Goal: Task Accomplishment & Management: Use online tool/utility

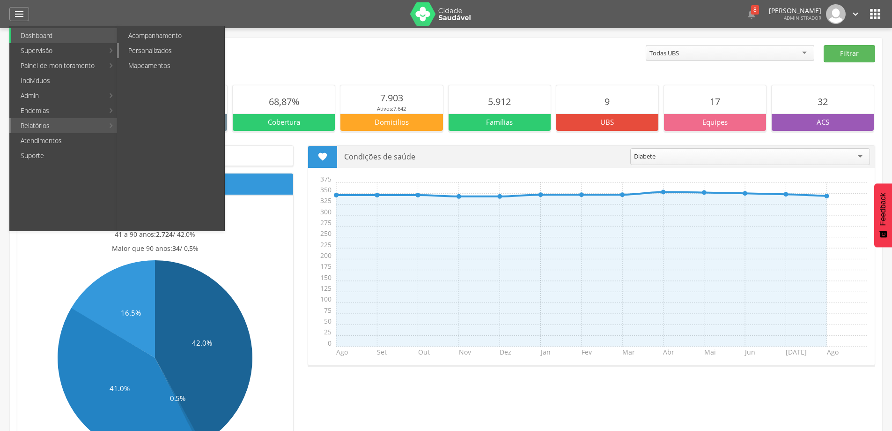
click at [155, 53] on link "Personalizados" at bounding box center [171, 50] width 105 height 15
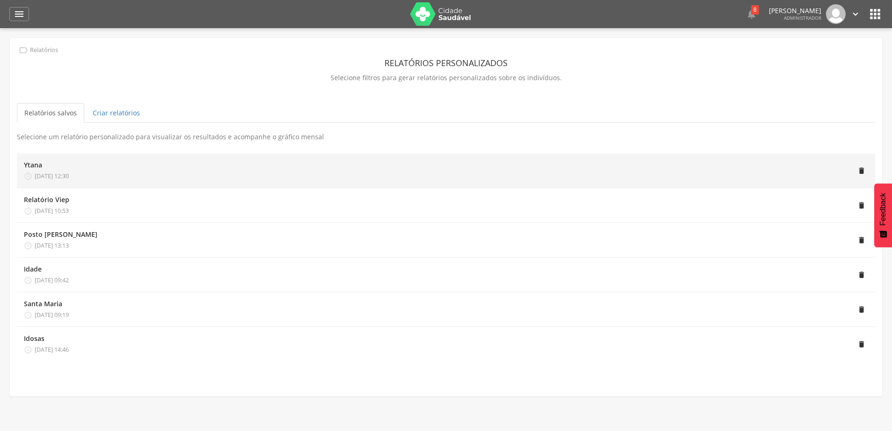
click at [57, 180] on li "Ytana  [DATE] 12:30 " at bounding box center [446, 170] width 859 height 35
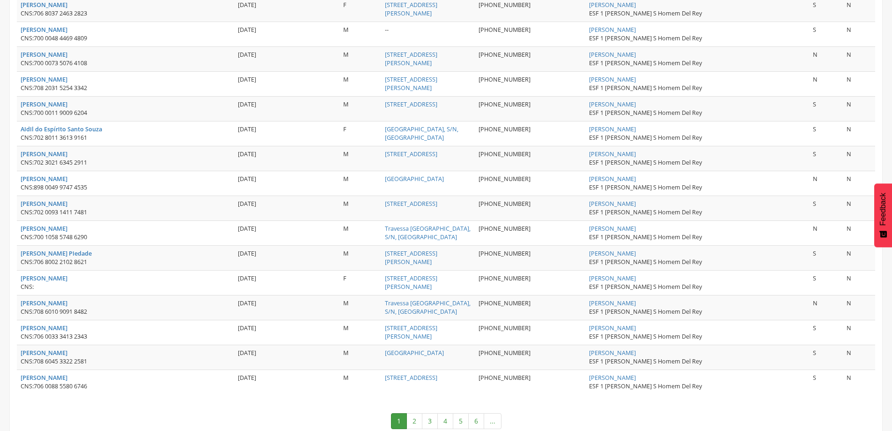
scroll to position [1169, 0]
click at [442, 413] on link "4" at bounding box center [446, 421] width 16 height 16
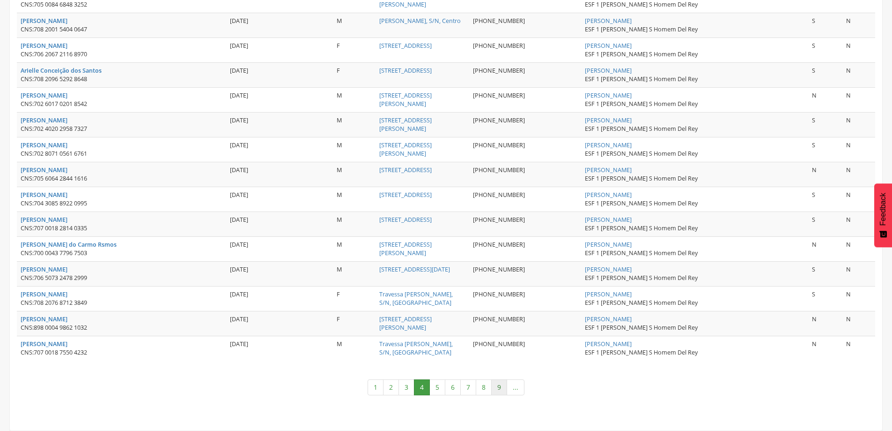
click at [503, 385] on link "9" at bounding box center [499, 387] width 16 height 16
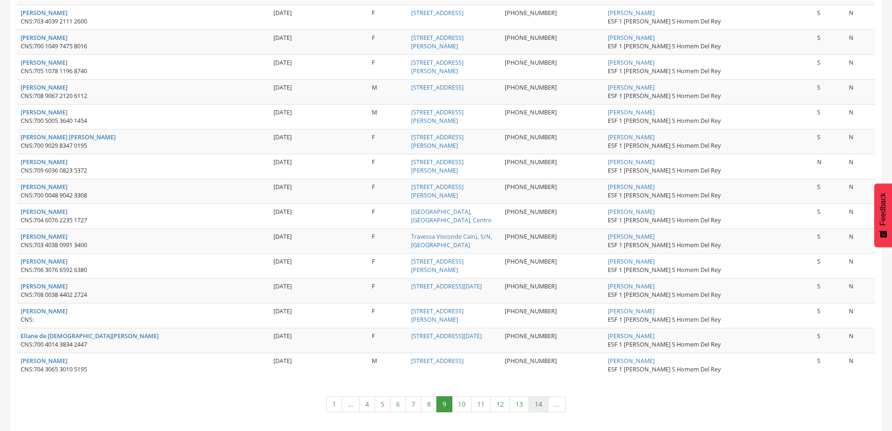
click at [536, 396] on link "14" at bounding box center [539, 404] width 20 height 16
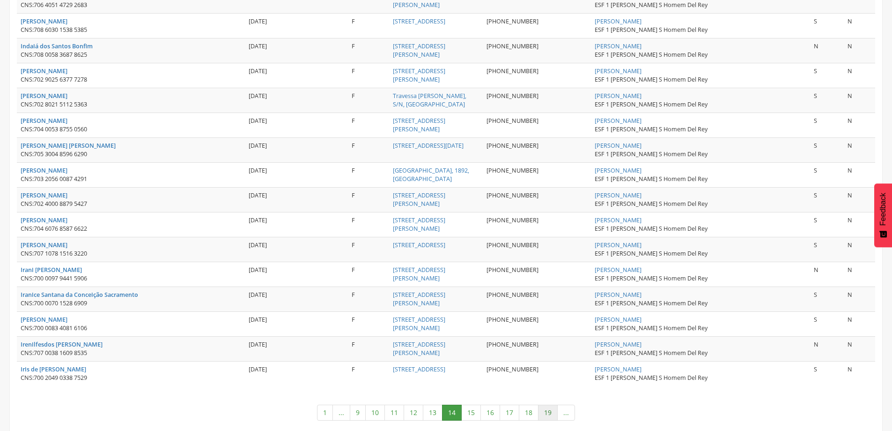
click at [544, 404] on link "19" at bounding box center [548, 412] width 20 height 16
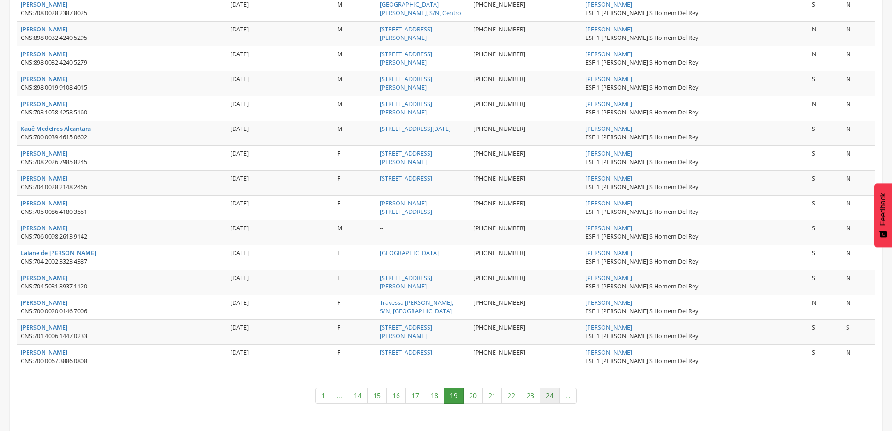
click at [551, 394] on link "24" at bounding box center [550, 395] width 20 height 16
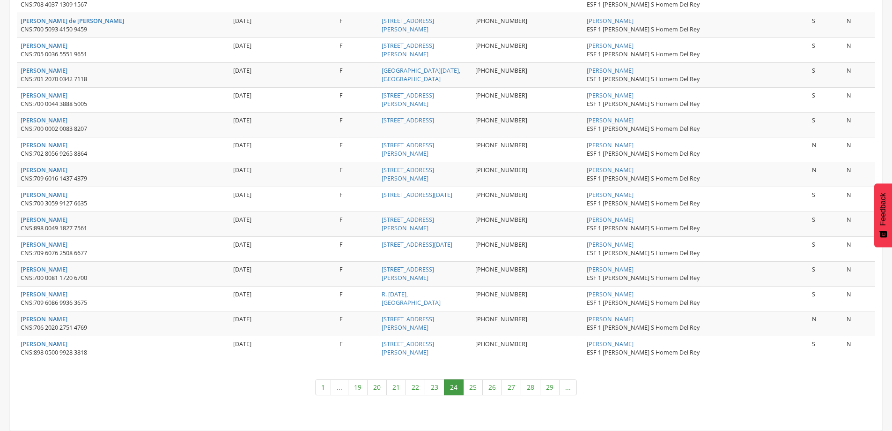
click at [551, 394] on link "29" at bounding box center [550, 387] width 20 height 16
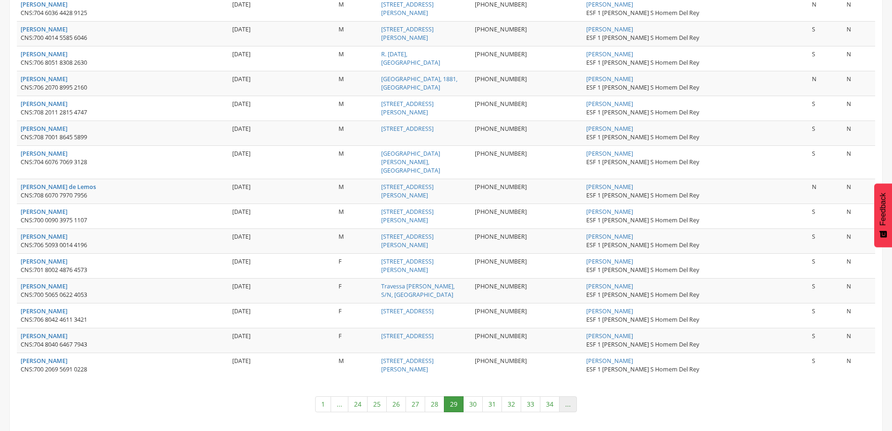
click at [565, 396] on link "..." at bounding box center [568, 404] width 18 height 16
click at [546, 396] on link "34" at bounding box center [550, 404] width 20 height 16
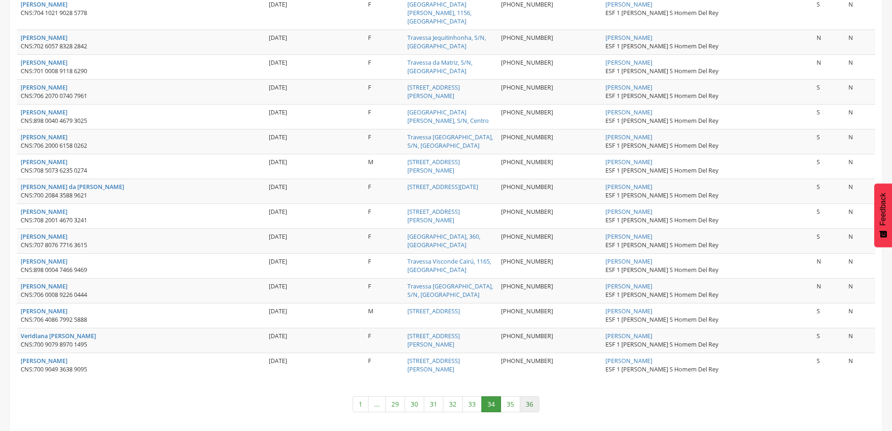
click at [535, 396] on link "36" at bounding box center [530, 404] width 20 height 16
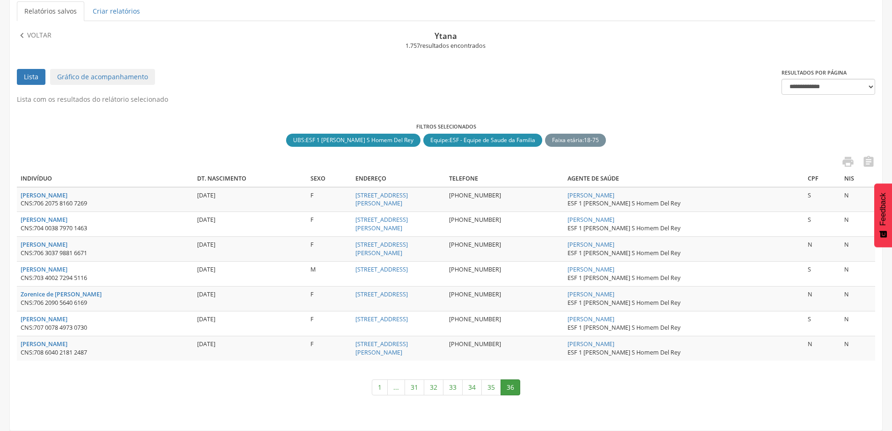
scroll to position [55, 0]
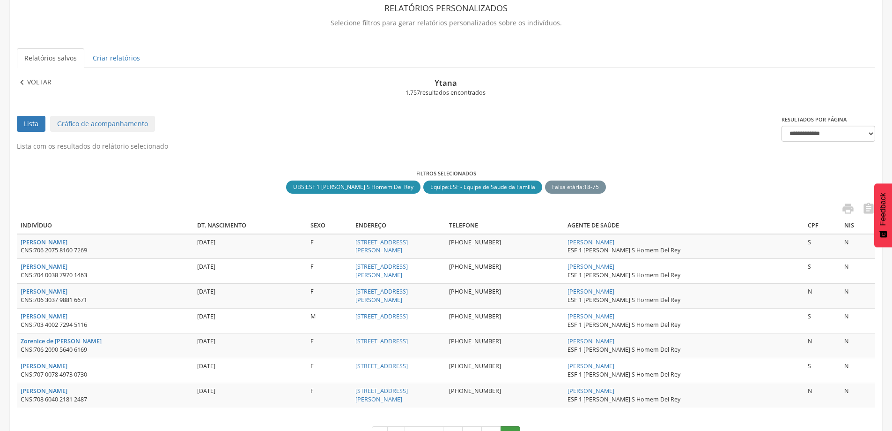
click at [35, 79] on p "Voltar" at bounding box center [39, 82] width 24 height 10
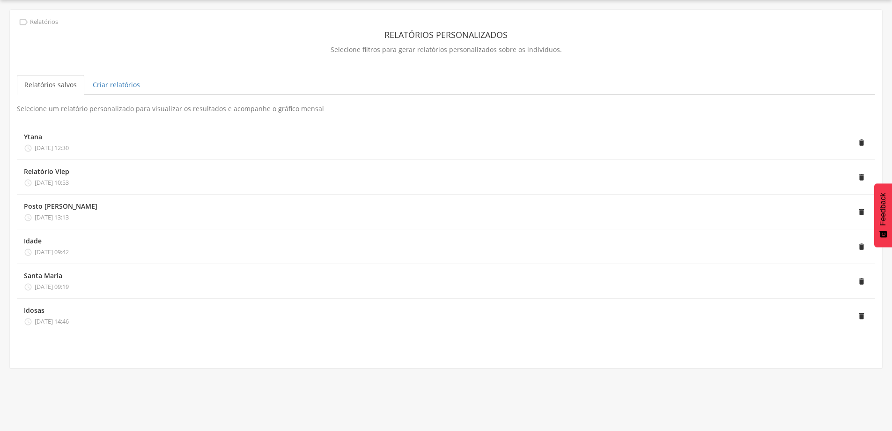
scroll to position [28, 0]
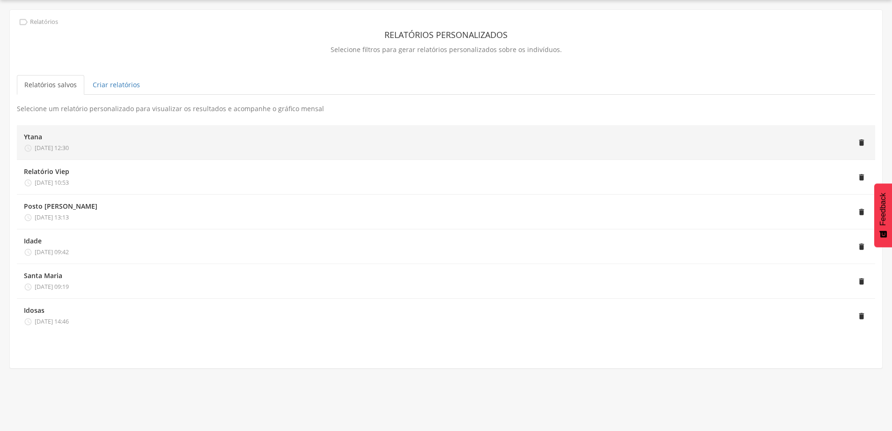
click at [69, 141] on div "Ytana  [DATE] 12:30" at bounding box center [46, 142] width 45 height 20
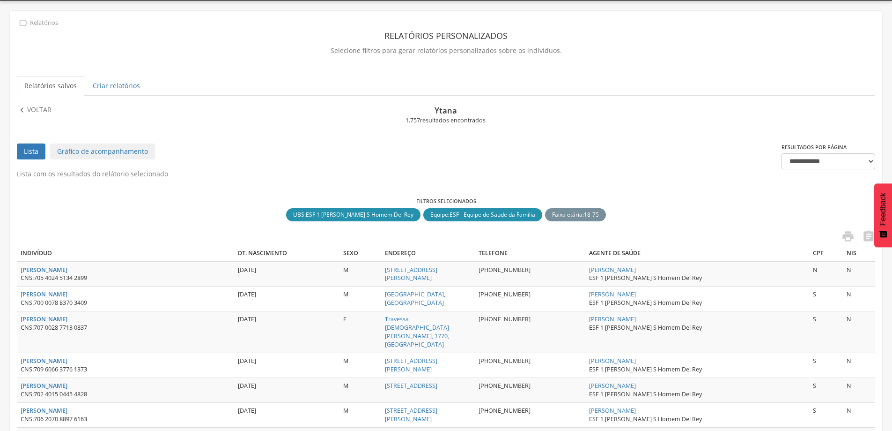
scroll to position [0, 0]
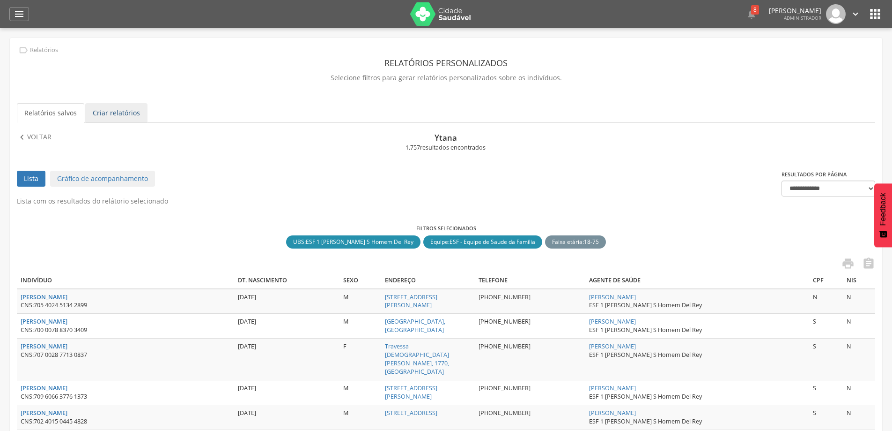
click at [126, 116] on link "Criar relatórios" at bounding box center [116, 113] width 62 height 20
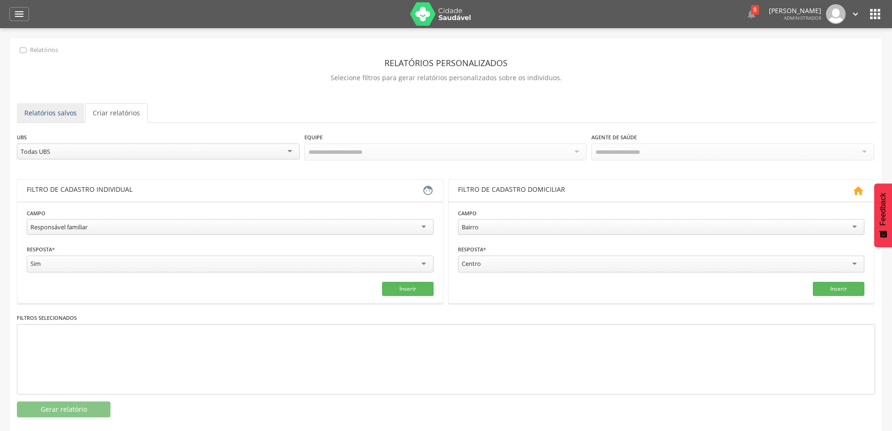
click at [67, 115] on link "Relatórios salvos" at bounding box center [50, 113] width 67 height 20
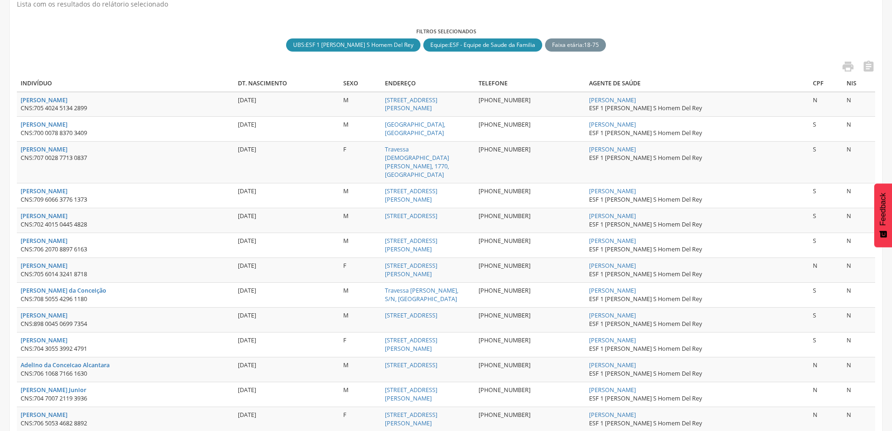
scroll to position [234, 0]
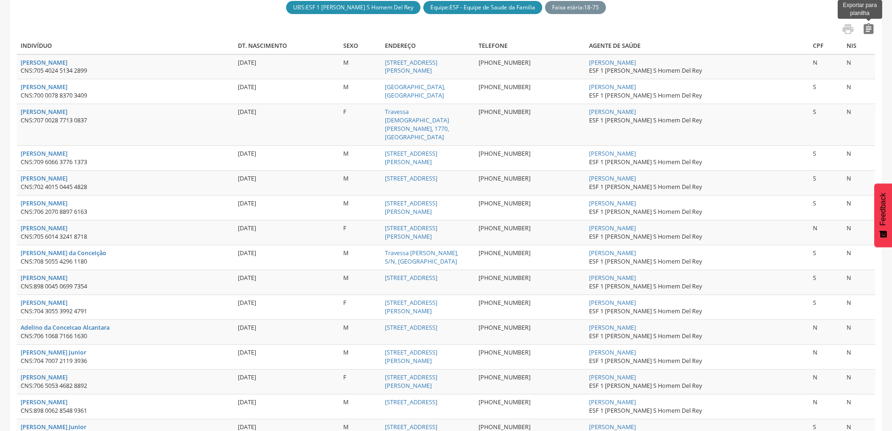
click at [864, 27] on icon "" at bounding box center [868, 28] width 13 height 13
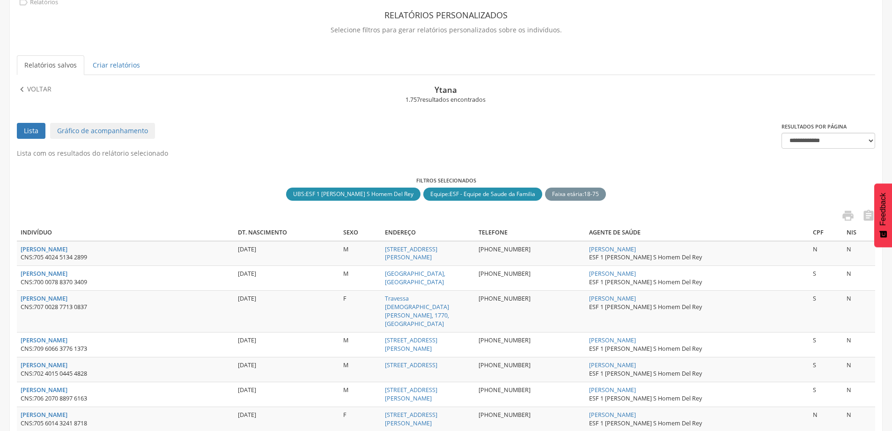
scroll to position [47, 0]
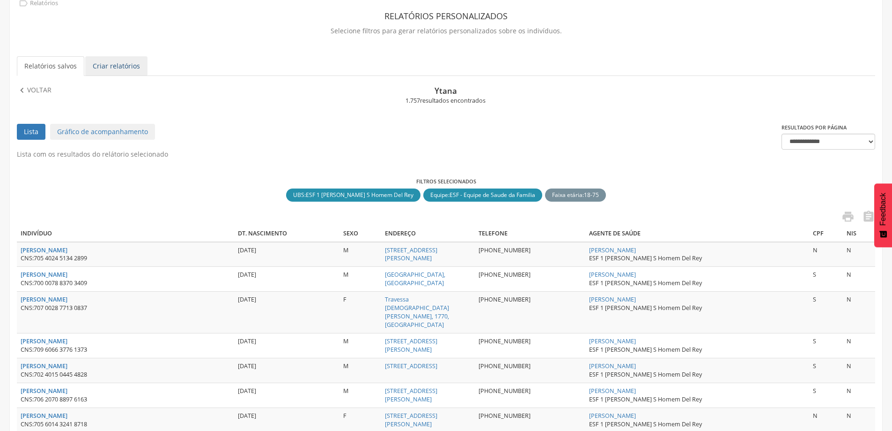
click at [141, 67] on link "Criar relatórios" at bounding box center [116, 66] width 62 height 20
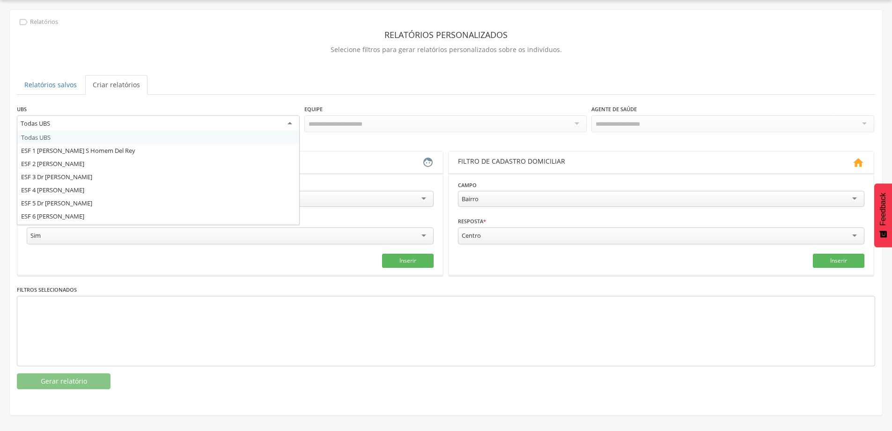
click at [149, 125] on div "Todas UBS" at bounding box center [158, 123] width 283 height 17
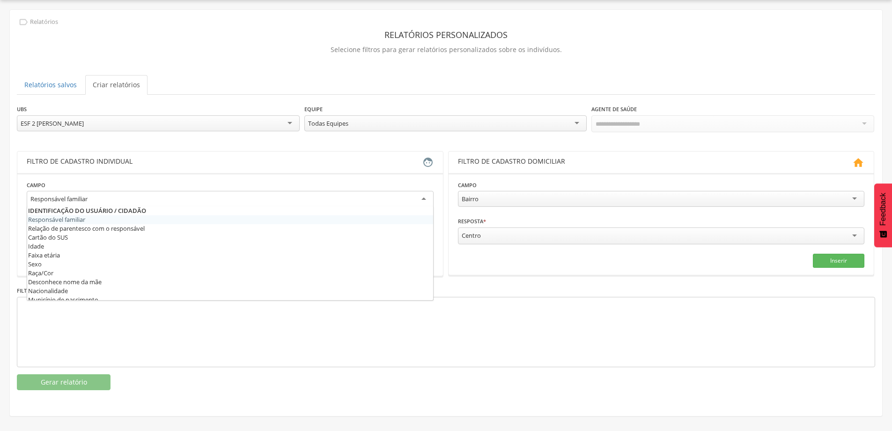
click at [417, 195] on div "Responsável familiar" at bounding box center [230, 199] width 407 height 17
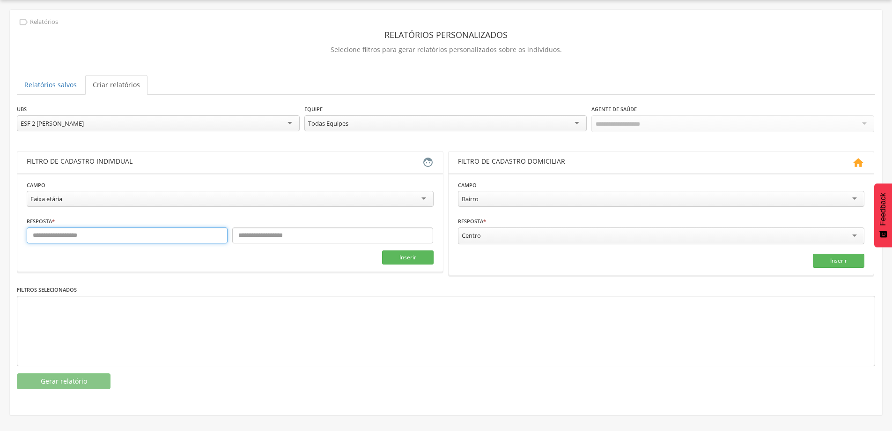
click at [99, 234] on input "text" at bounding box center [127, 235] width 201 height 16
type input "**"
click at [296, 238] on input "text" at bounding box center [332, 235] width 201 height 16
type input "**"
click at [407, 250] on button "Inserir" at bounding box center [408, 257] width 52 height 14
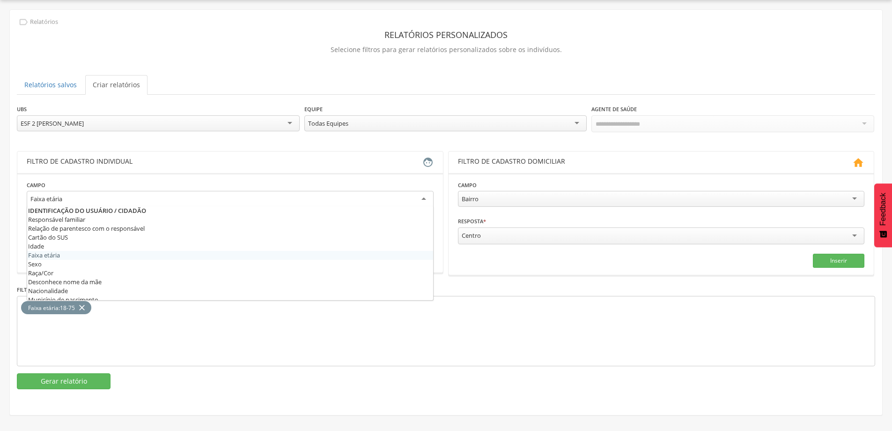
click at [416, 197] on div "Faixa etária" at bounding box center [230, 199] width 407 height 17
click at [231, 256] on fieldset "**********" at bounding box center [230, 222] width 407 height 85
click at [406, 201] on div "Faixa etária" at bounding box center [230, 199] width 407 height 17
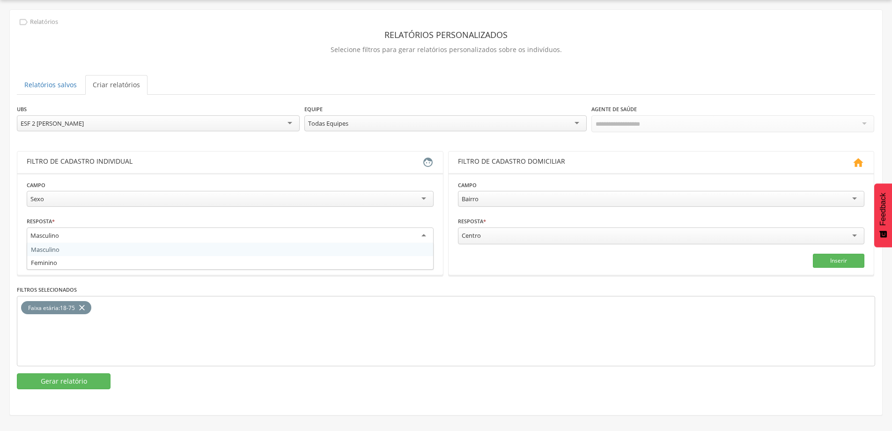
click at [418, 231] on div "Masculino" at bounding box center [230, 235] width 407 height 17
click at [400, 244] on div "Masculino Masculino Feminino" at bounding box center [230, 236] width 407 height 19
click at [411, 264] on button "Inserir" at bounding box center [408, 260] width 52 height 14
click at [421, 237] on div "Masculino" at bounding box center [230, 235] width 407 height 17
click at [426, 198] on div "Sexo" at bounding box center [230, 199] width 407 height 16
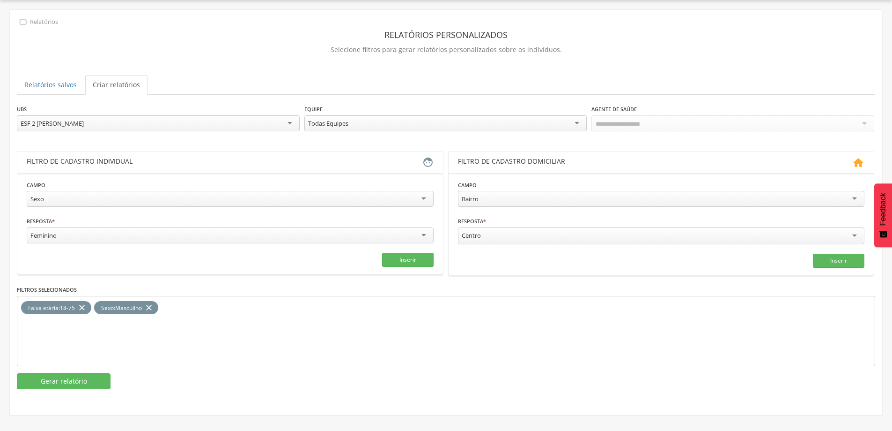
click at [333, 267] on section "Campo **** Sexo Responsável familiar Relação de parentesco com o responsável Ca…" at bounding box center [230, 223] width 426 height 101
click at [338, 236] on div "Feminino" at bounding box center [230, 235] width 407 height 16
click at [315, 260] on fieldset "Campo **** Sexo Responsável familiar Relação de parentesco com o responsável Ca…" at bounding box center [230, 223] width 407 height 87
click at [410, 261] on button "Inserir" at bounding box center [408, 260] width 52 height 14
click at [267, 236] on div "Feminino" at bounding box center [230, 235] width 407 height 17
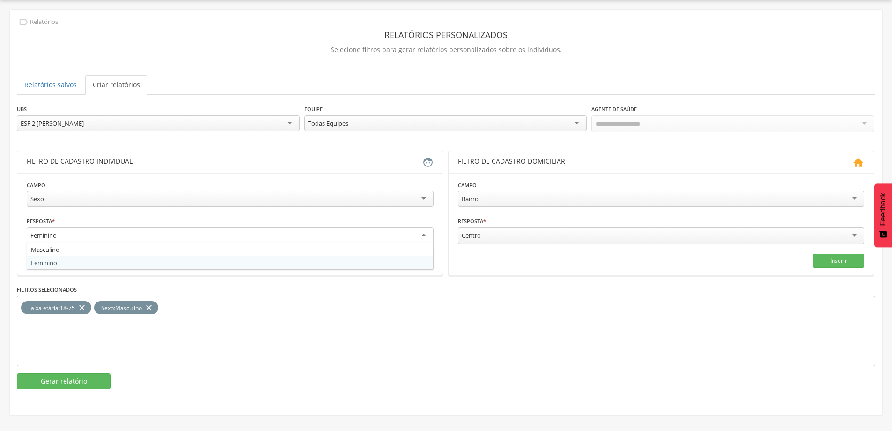
click at [154, 308] on icon "close" at bounding box center [148, 308] width 9 height 14
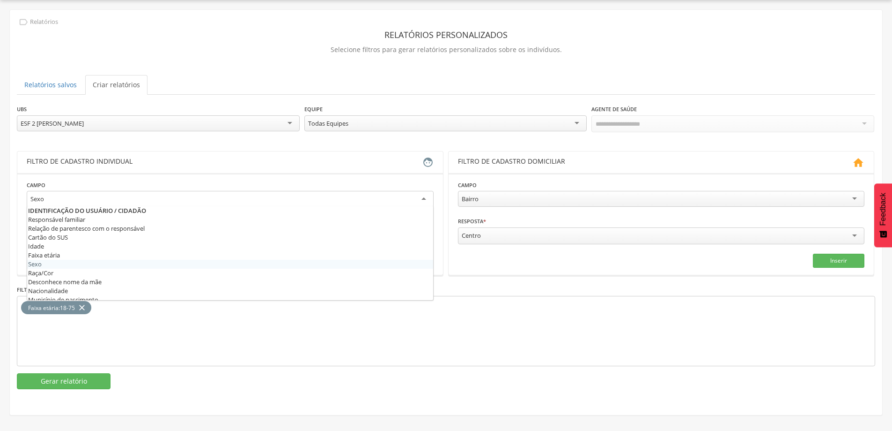
click at [138, 197] on div "Sexo" at bounding box center [230, 199] width 407 height 17
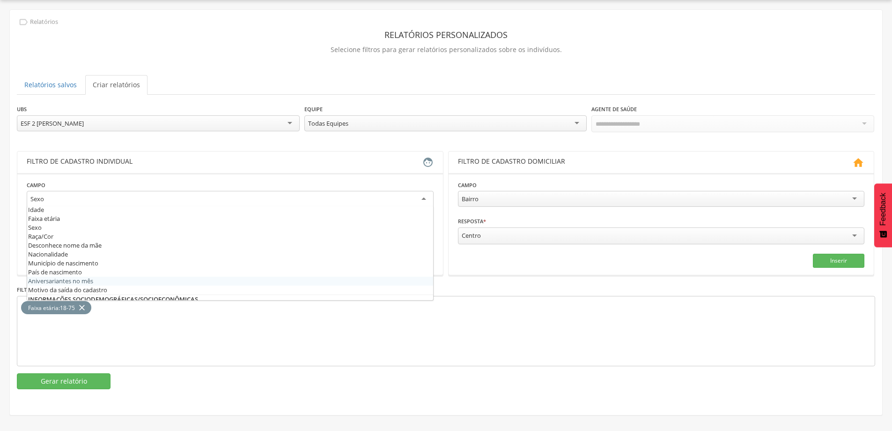
scroll to position [47, 0]
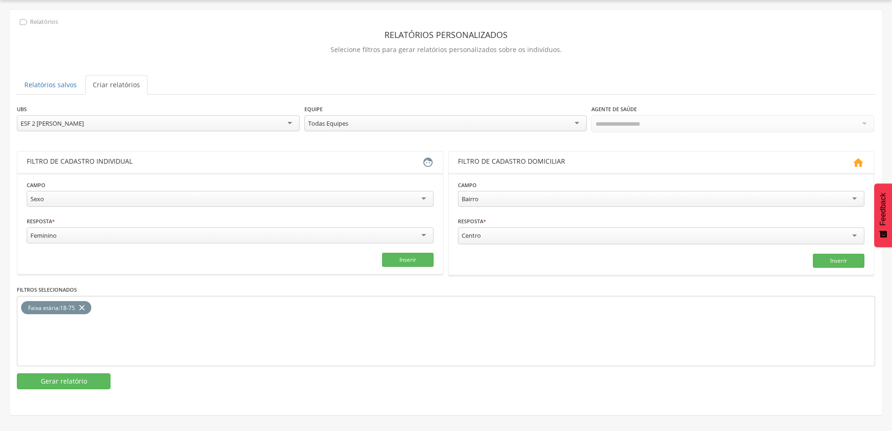
click at [75, 217] on fieldset "Campo **** Sexo Responsável familiar Relação de parentesco com o responsável Ca…" at bounding box center [230, 223] width 407 height 87
click at [88, 240] on div "Feminino" at bounding box center [230, 235] width 407 height 17
click at [402, 259] on button "Inserir" at bounding box center [408, 260] width 52 height 14
click at [380, 239] on div "Masculino" at bounding box center [230, 235] width 407 height 17
click at [396, 258] on button "Inserir" at bounding box center [408, 260] width 52 height 14
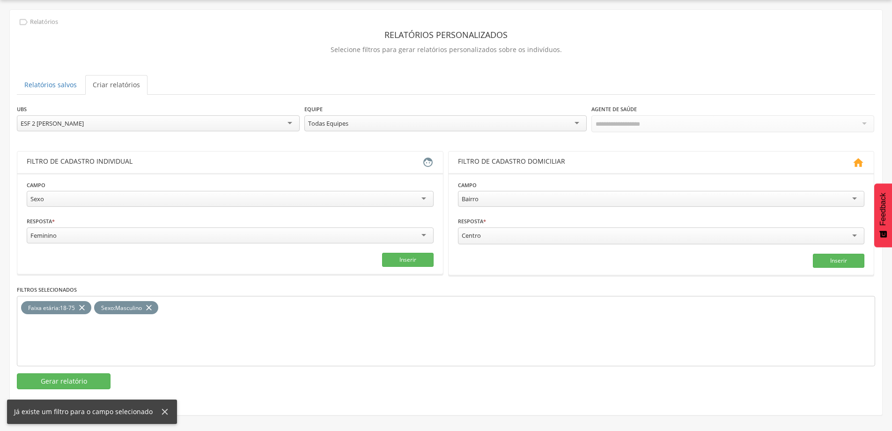
click at [154, 306] on icon "close" at bounding box center [148, 308] width 9 height 14
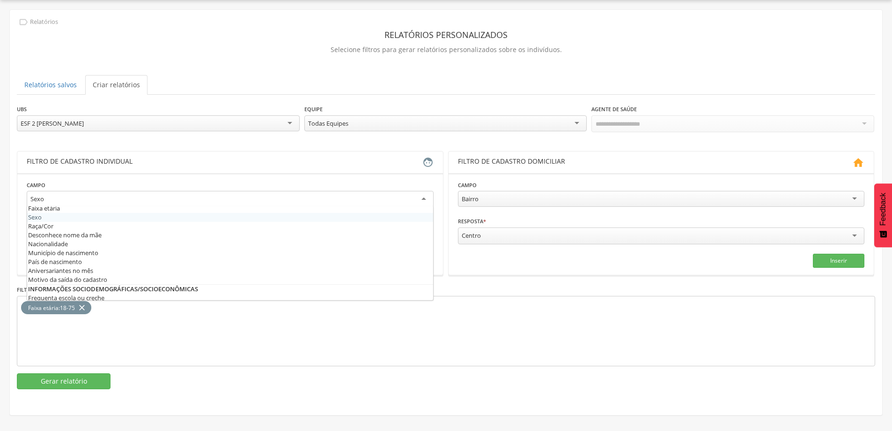
click at [174, 199] on div "Sexo" at bounding box center [230, 199] width 407 height 17
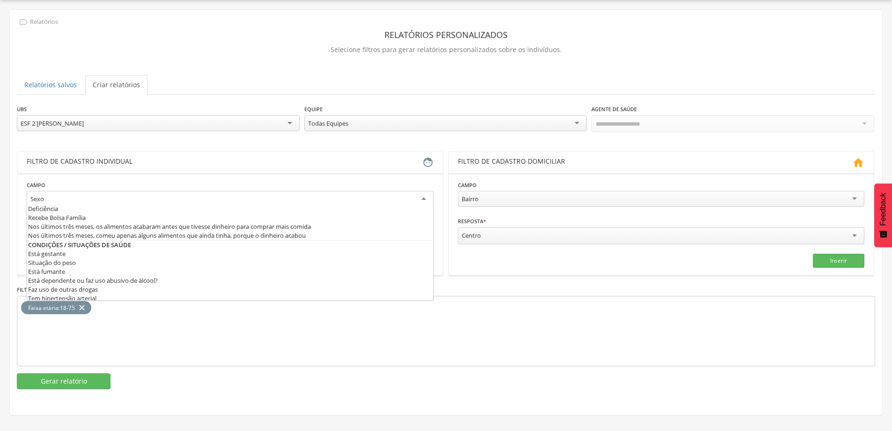
scroll to position [225, 0]
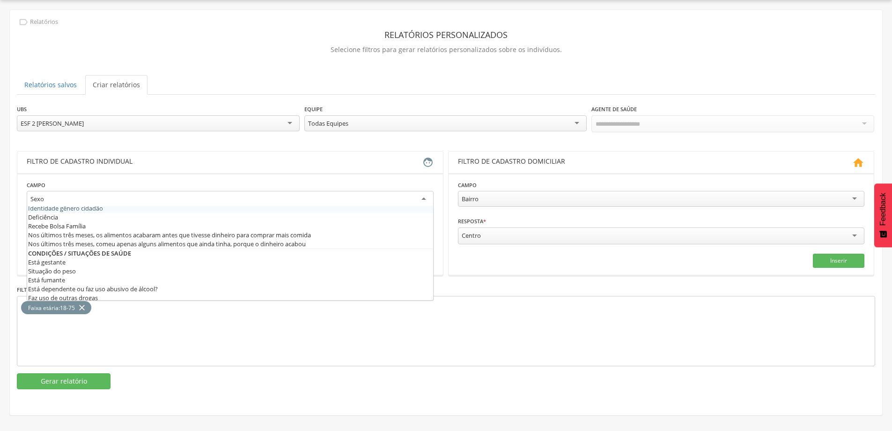
click at [149, 198] on div "Sexo" at bounding box center [230, 199] width 407 height 17
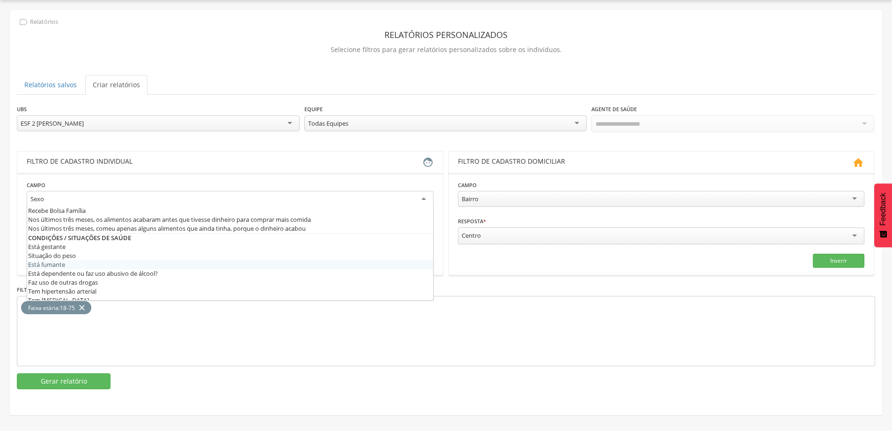
scroll to position [288, 0]
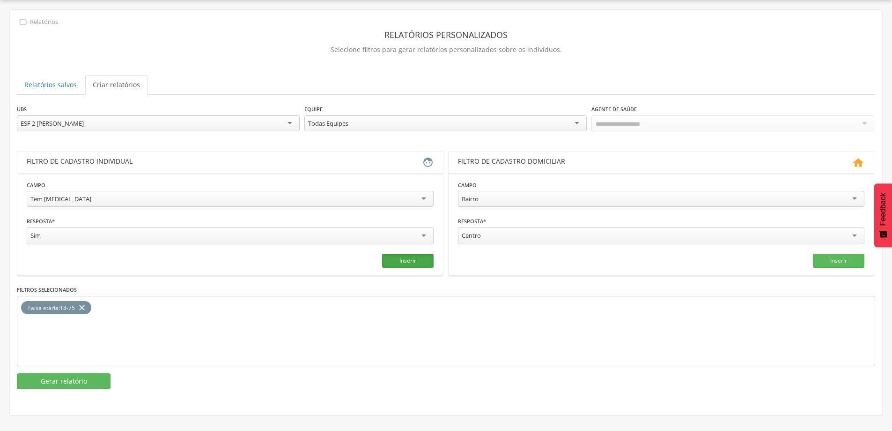
click at [414, 255] on button "Inserir" at bounding box center [408, 260] width 52 height 14
click at [91, 370] on div "**********" at bounding box center [446, 246] width 859 height 285
click at [90, 378] on button "Gerar relatório" at bounding box center [64, 381] width 94 height 16
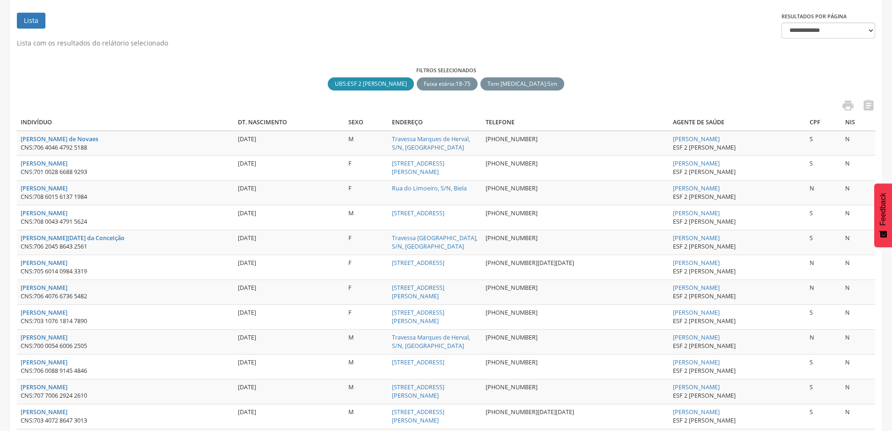
scroll to position [187, 0]
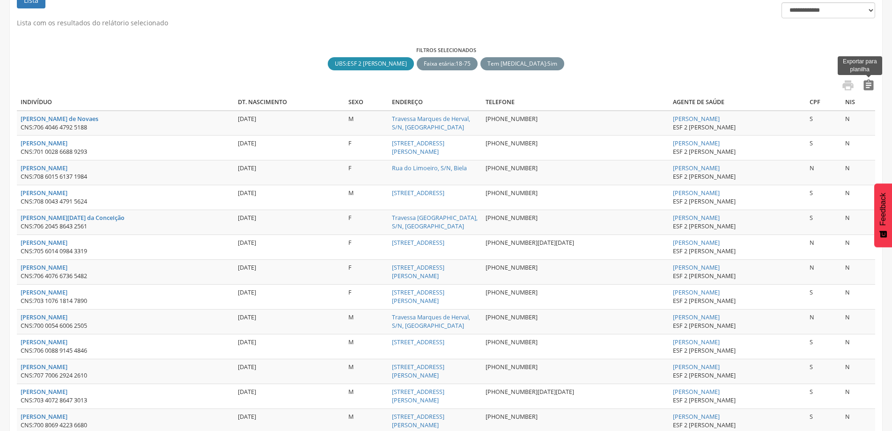
click at [865, 81] on icon "" at bounding box center [868, 85] width 13 height 13
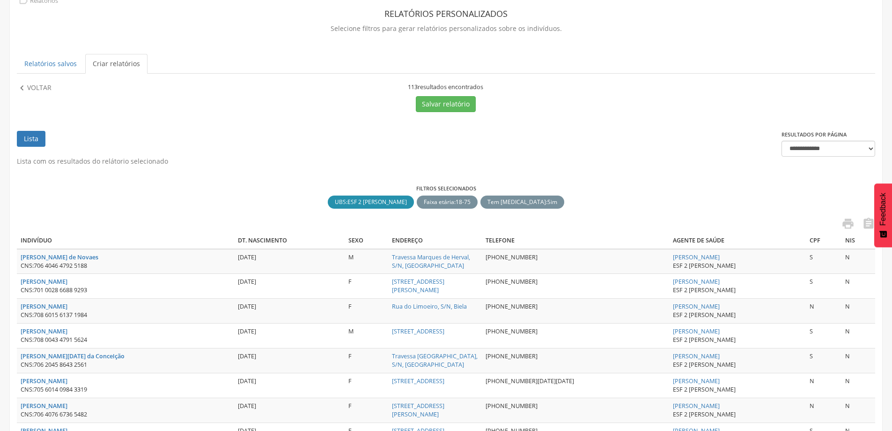
scroll to position [47, 0]
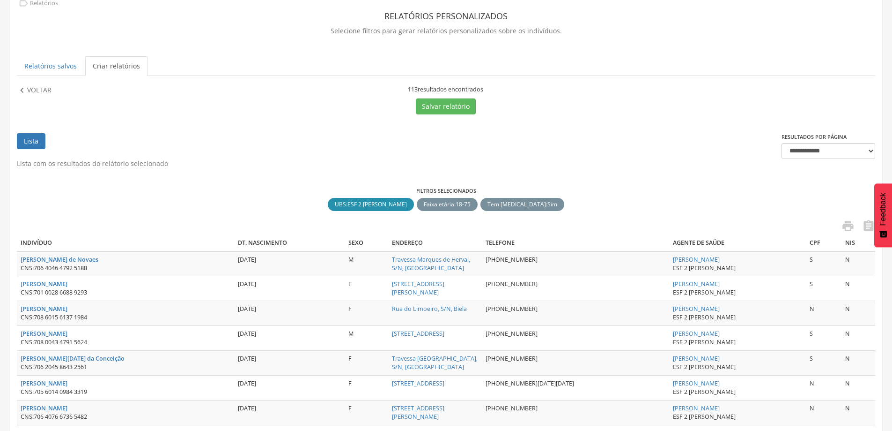
click at [125, 68] on link "Criar relatórios" at bounding box center [116, 66] width 62 height 20
click at [110, 65] on link "Criar relatórios" at bounding box center [116, 66] width 62 height 20
click at [127, 68] on link "Criar relatórios" at bounding box center [116, 66] width 62 height 20
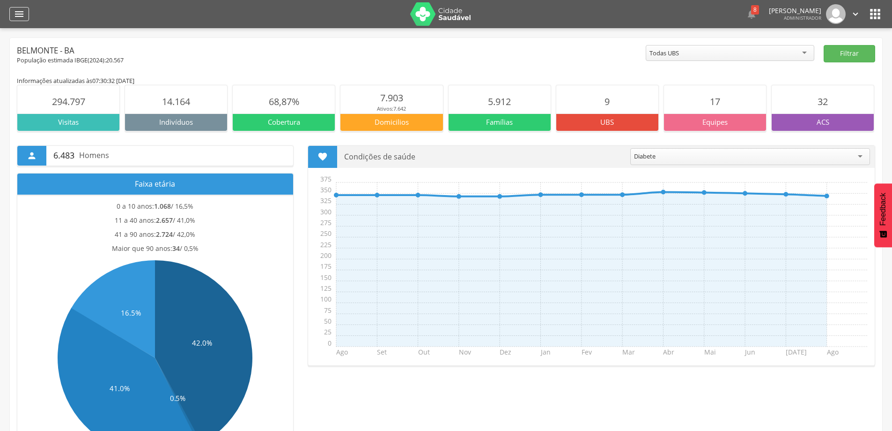
click at [12, 11] on div "" at bounding box center [19, 14] width 20 height 14
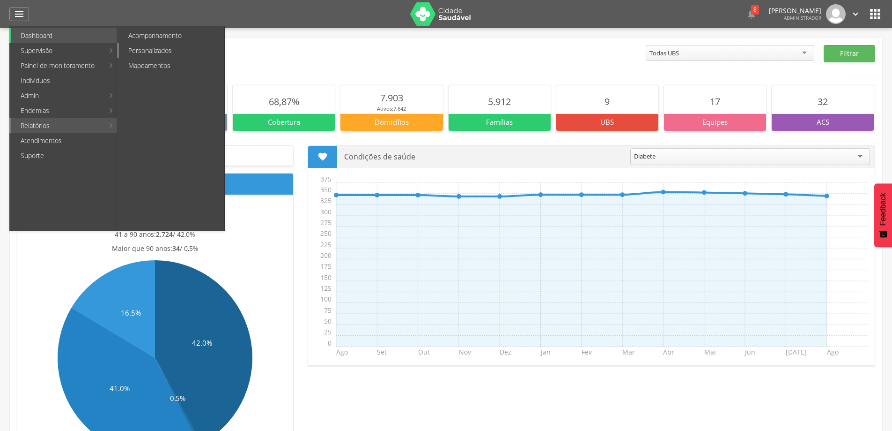
click at [161, 52] on link "Personalizados" at bounding box center [171, 50] width 105 height 15
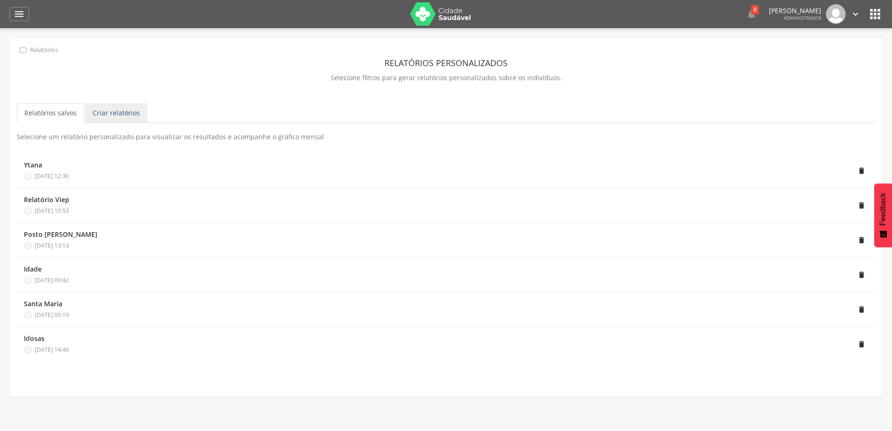
click at [123, 108] on link "Criar relatórios" at bounding box center [116, 113] width 62 height 20
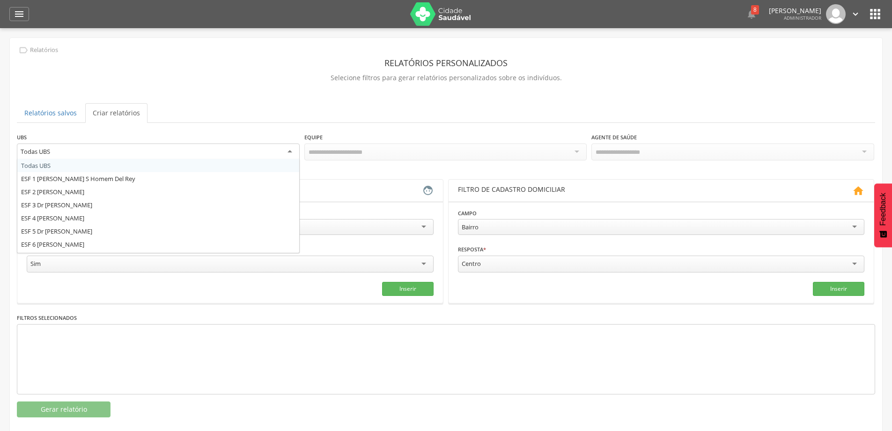
click at [130, 156] on div "Todas UBS" at bounding box center [158, 151] width 283 height 17
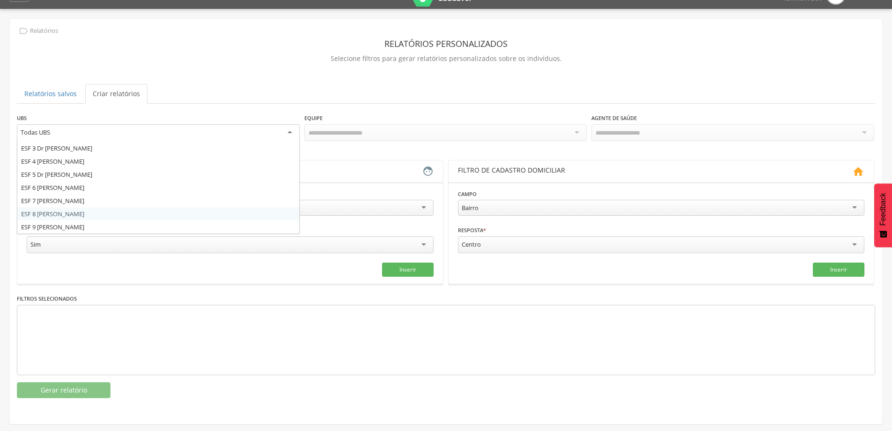
scroll to position [28, 0]
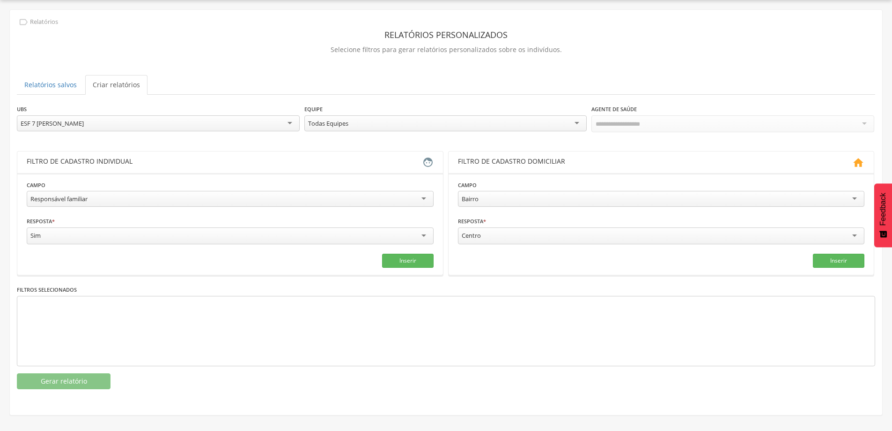
click at [390, 123] on div "Todas Equipes" at bounding box center [446, 123] width 283 height 16
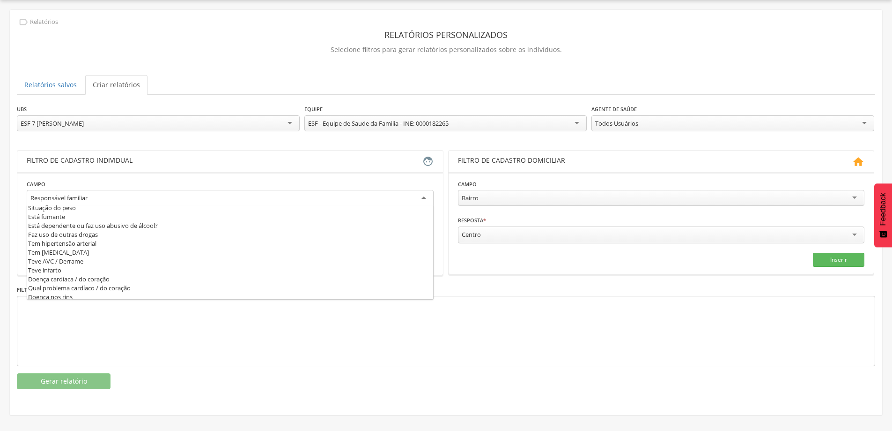
click at [103, 200] on div "Responsável familiar" at bounding box center [230, 198] width 407 height 17
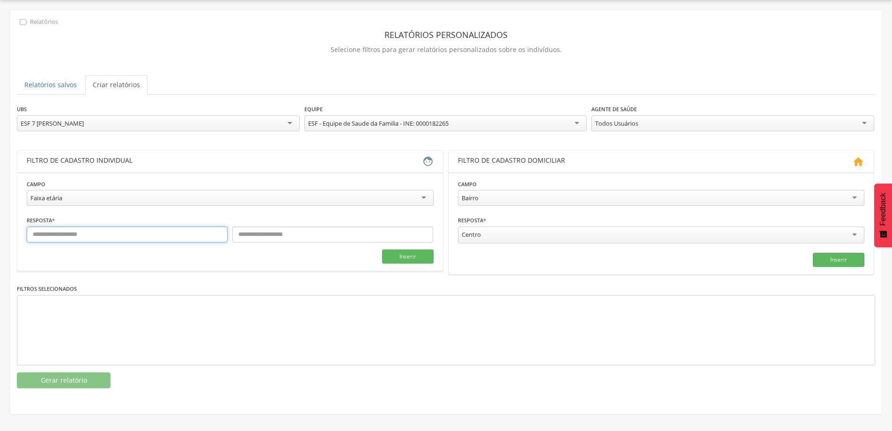
click at [123, 234] on input "text" at bounding box center [127, 234] width 201 height 16
click at [262, 244] on fieldset "**********" at bounding box center [230, 221] width 407 height 84
click at [263, 238] on input "text" at bounding box center [332, 234] width 201 height 16
click at [53, 233] on input "**" at bounding box center [127, 234] width 201 height 16
type input "**"
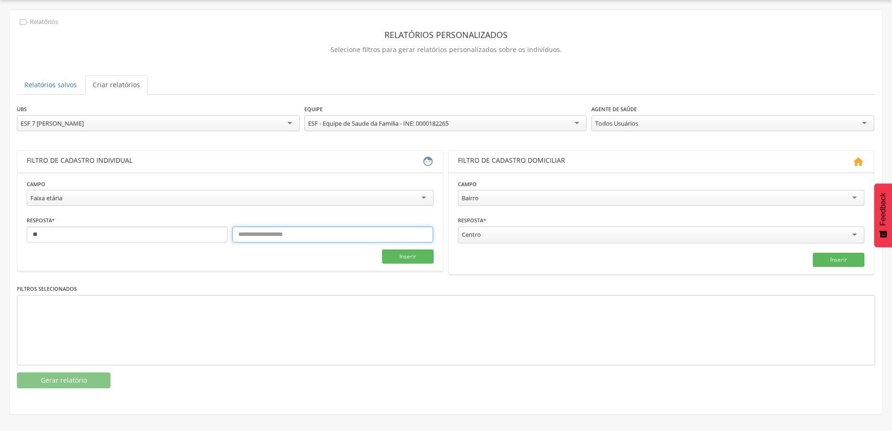
click at [256, 228] on input "text" at bounding box center [332, 234] width 201 height 16
type input "**"
click at [413, 258] on button "Inserir" at bounding box center [408, 256] width 52 height 14
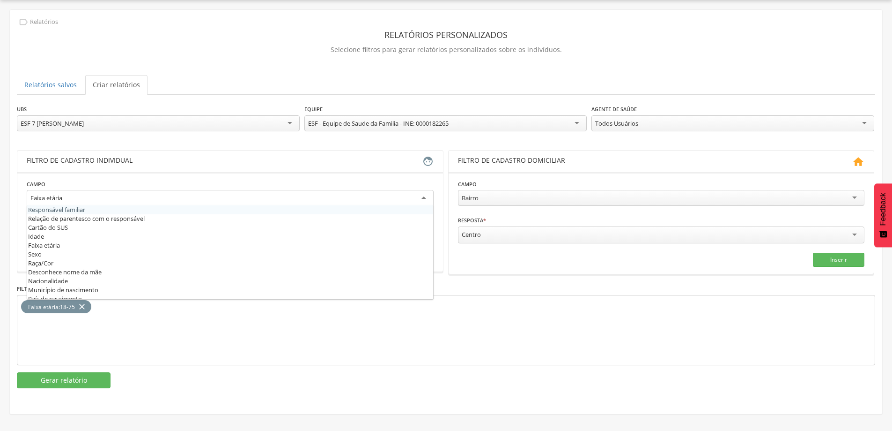
click at [249, 205] on div "Faixa etária Responsável familiar Relação de parentesco com o responsável Cartã…" at bounding box center [230, 199] width 407 height 19
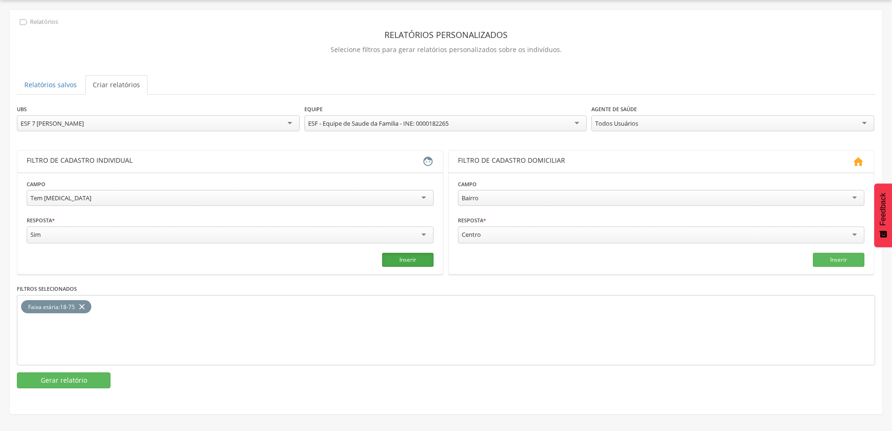
click at [414, 259] on button "Inserir" at bounding box center [408, 260] width 52 height 14
click at [64, 378] on button "Gerar relatório" at bounding box center [64, 380] width 94 height 16
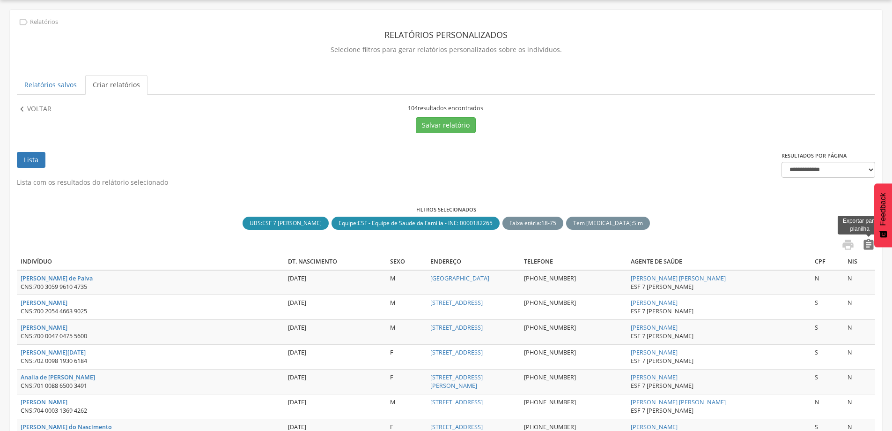
click at [871, 245] on icon "" at bounding box center [868, 244] width 13 height 13
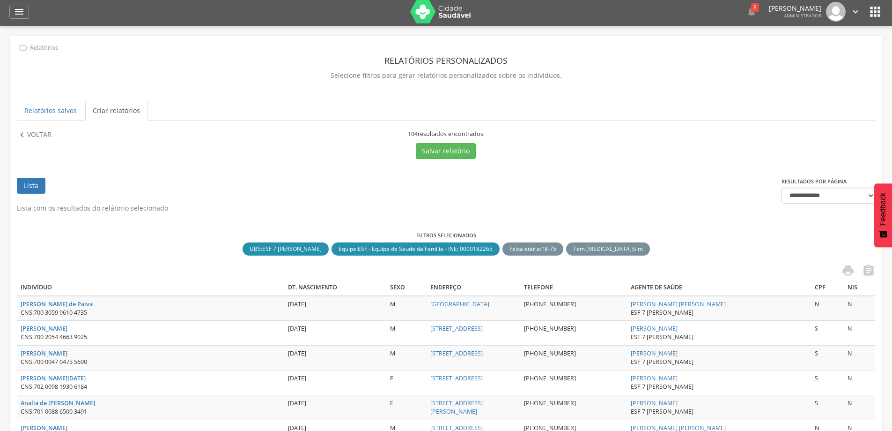
scroll to position [0, 0]
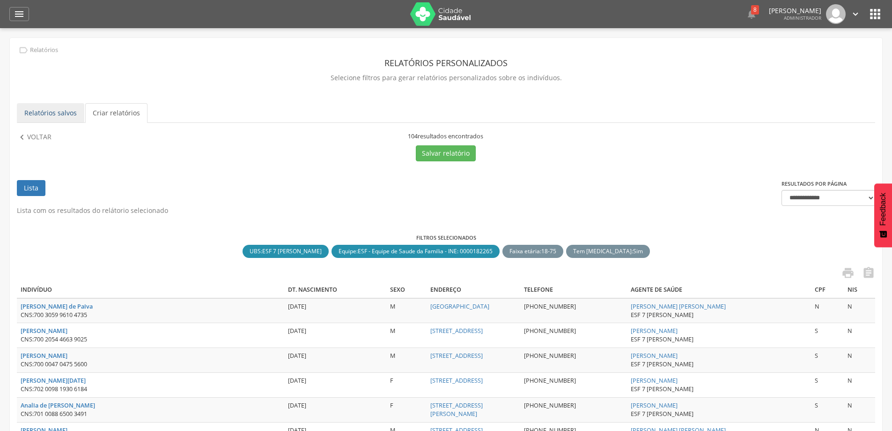
click at [35, 116] on link "Relatórios salvos" at bounding box center [50, 113] width 67 height 20
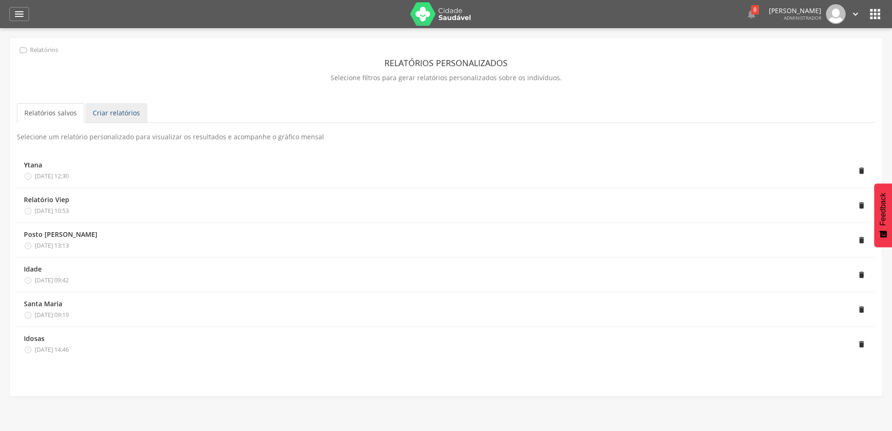
click at [117, 116] on link "Criar relatórios" at bounding box center [116, 113] width 62 height 20
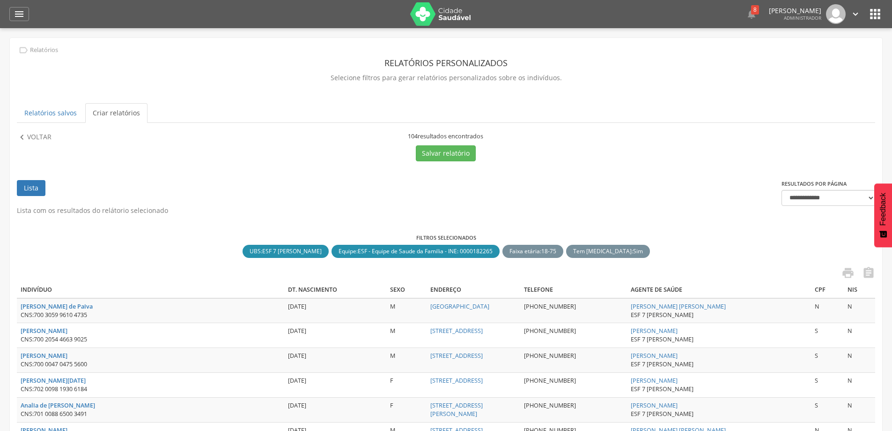
click at [27, 183] on link "Lista" at bounding box center [31, 188] width 29 height 16
click at [107, 110] on link "Criar relatórios" at bounding box center [116, 113] width 62 height 20
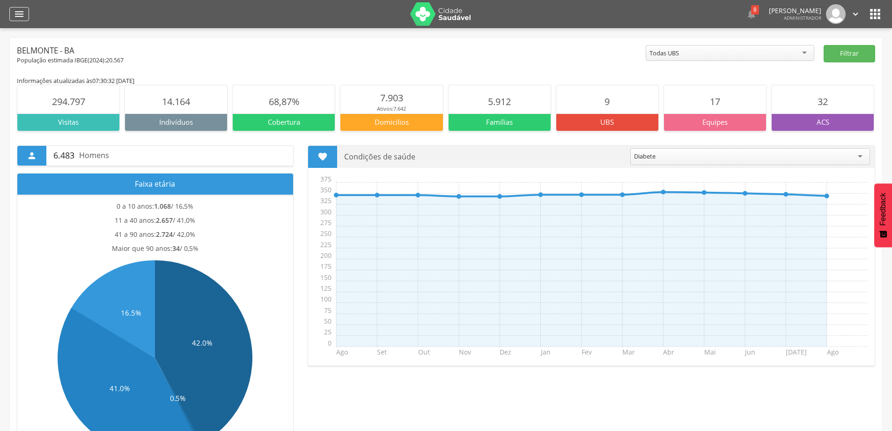
click at [9, 15] on div "" at bounding box center [19, 14] width 20 height 14
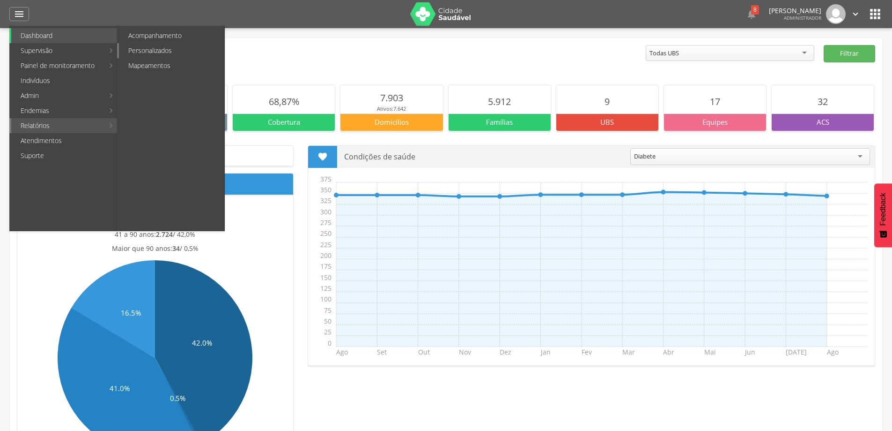
click at [173, 52] on link "Personalizados" at bounding box center [171, 50] width 105 height 15
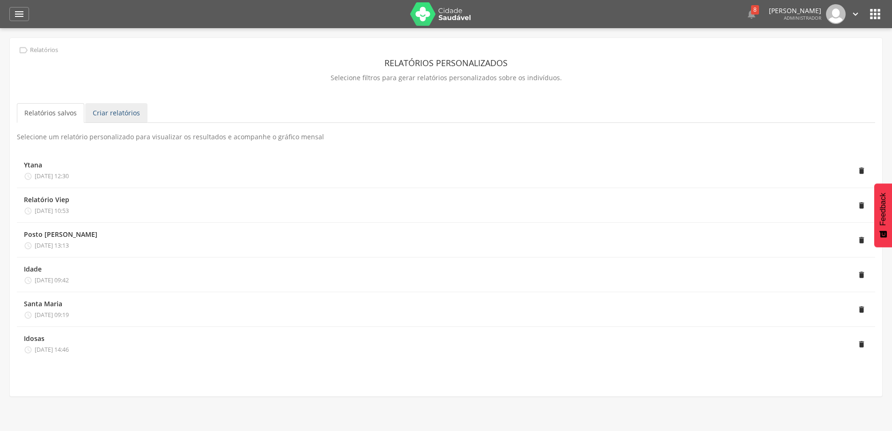
click at [98, 112] on link "Criar relatórios" at bounding box center [116, 113] width 62 height 20
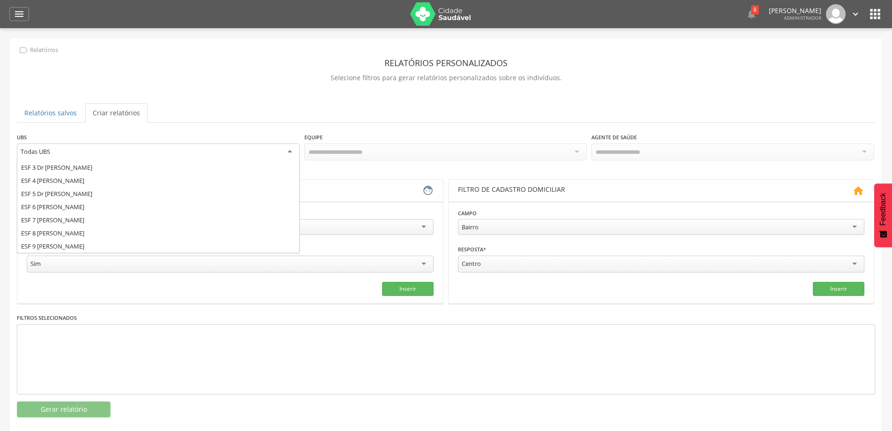
click at [244, 151] on div "Todas UBS" at bounding box center [158, 151] width 283 height 17
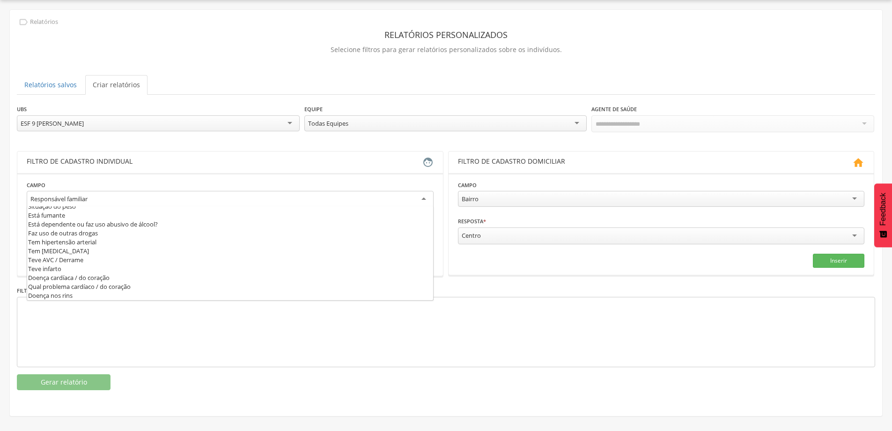
click at [148, 199] on div "Responsável familiar" at bounding box center [230, 199] width 407 height 17
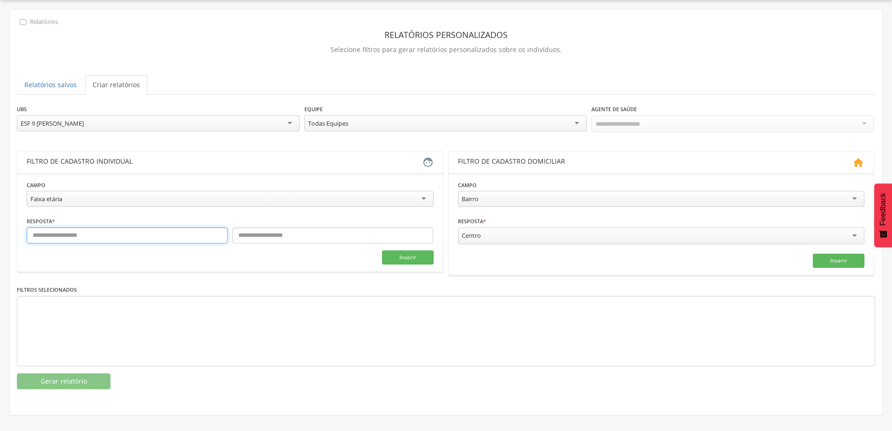
click at [53, 235] on input "text" at bounding box center [127, 235] width 201 height 16
type input "**"
click at [312, 241] on input "text" at bounding box center [332, 235] width 201 height 16
type input "**"
click at [410, 260] on button "Inserir" at bounding box center [408, 257] width 52 height 14
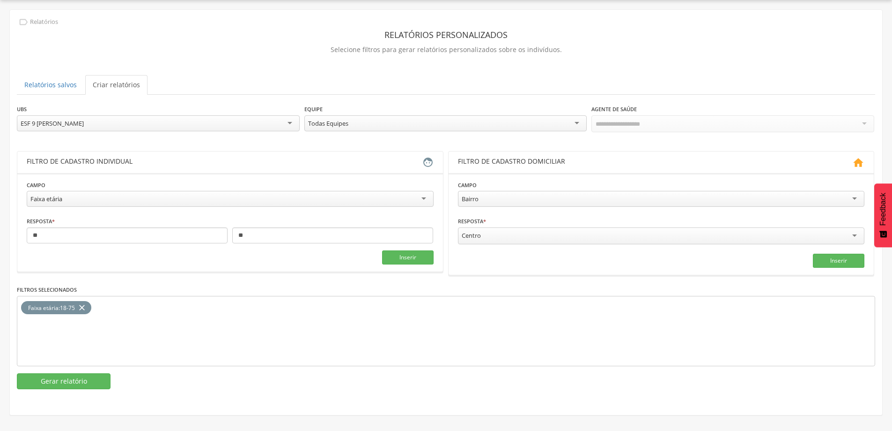
click at [195, 196] on div "Faixa etária" at bounding box center [230, 199] width 407 height 16
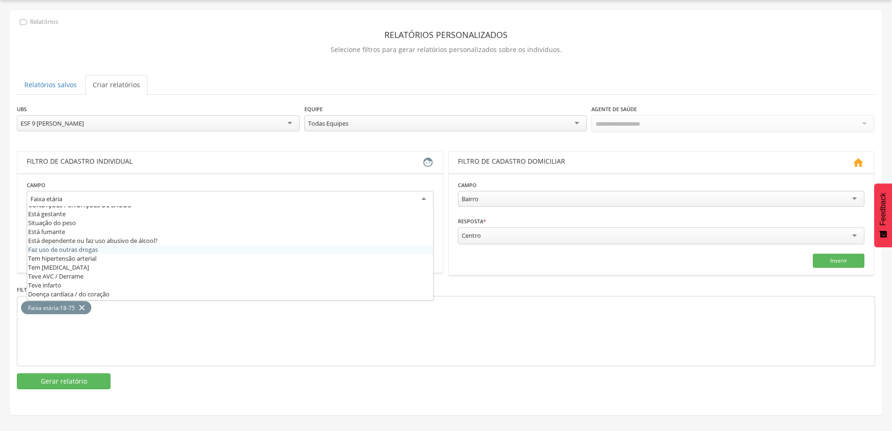
scroll to position [290, 0]
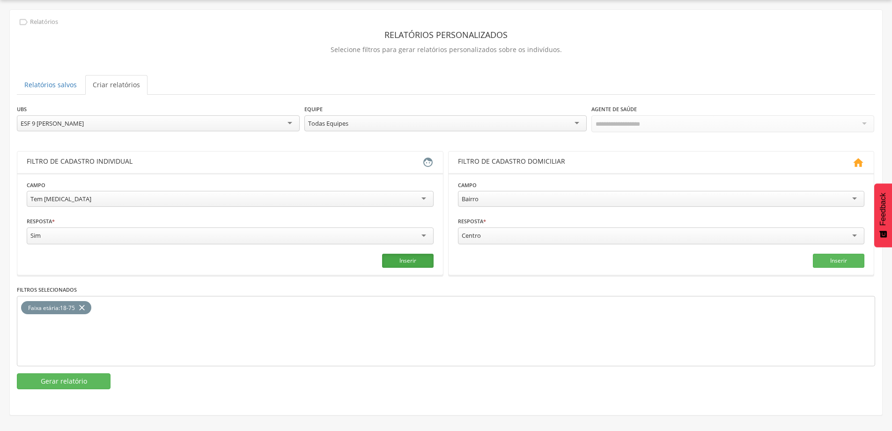
click at [422, 259] on button "Inserir" at bounding box center [408, 260] width 52 height 14
click at [50, 377] on button "Gerar relatório" at bounding box center [64, 381] width 94 height 16
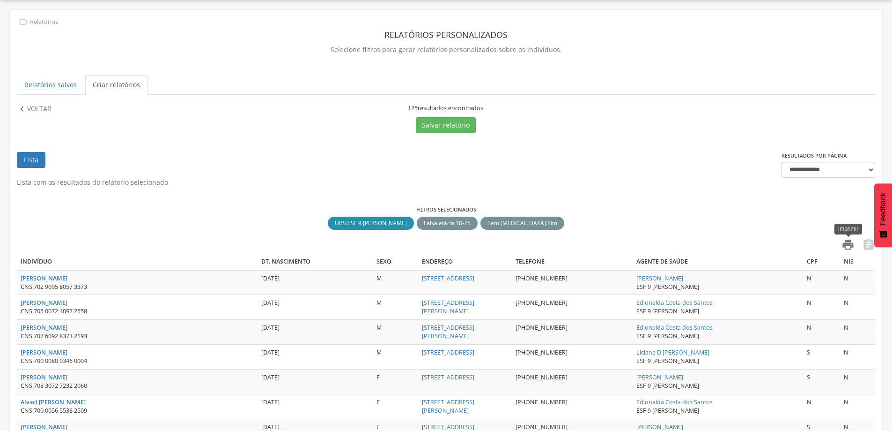
click at [853, 246] on icon "" at bounding box center [848, 244] width 13 height 13
click at [869, 244] on icon "" at bounding box center [868, 244] width 13 height 13
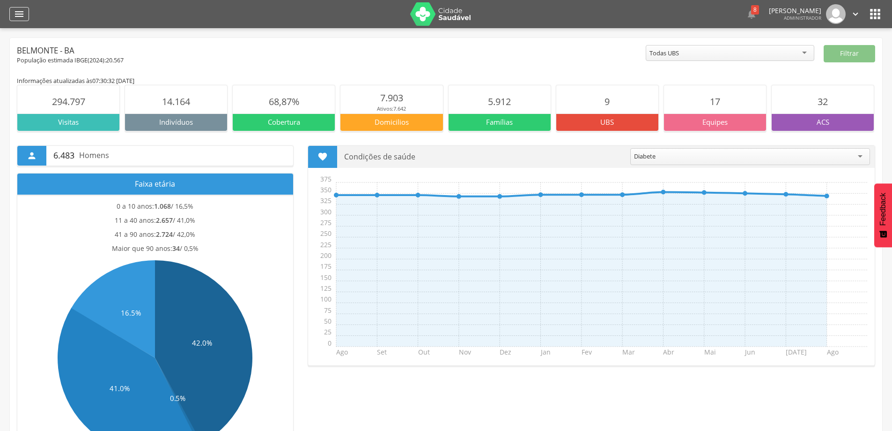
click at [20, 15] on icon "" at bounding box center [19, 13] width 11 height 11
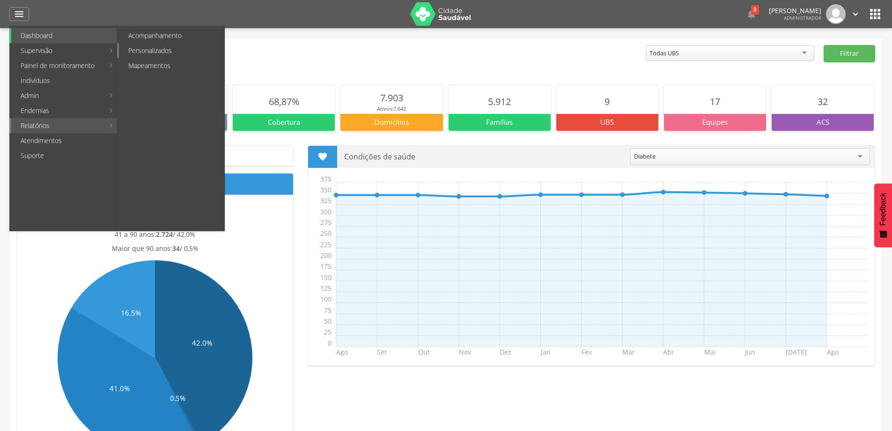
click at [193, 53] on link "Personalizados" at bounding box center [171, 50] width 105 height 15
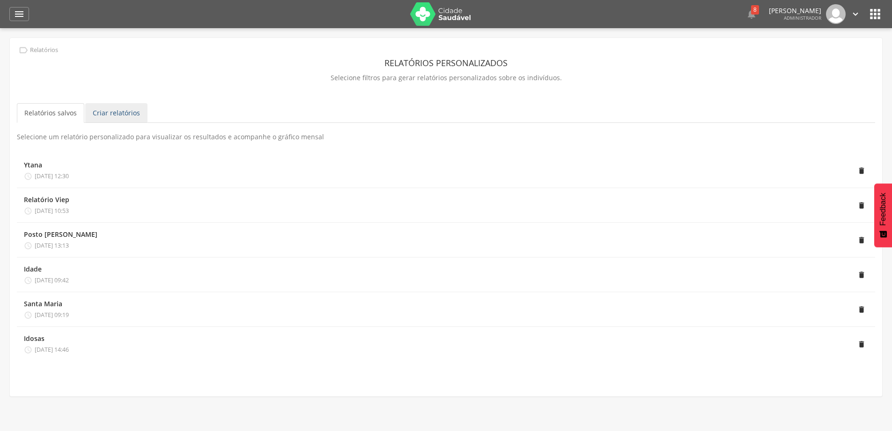
click at [106, 116] on link "Criar relatórios" at bounding box center [116, 113] width 62 height 20
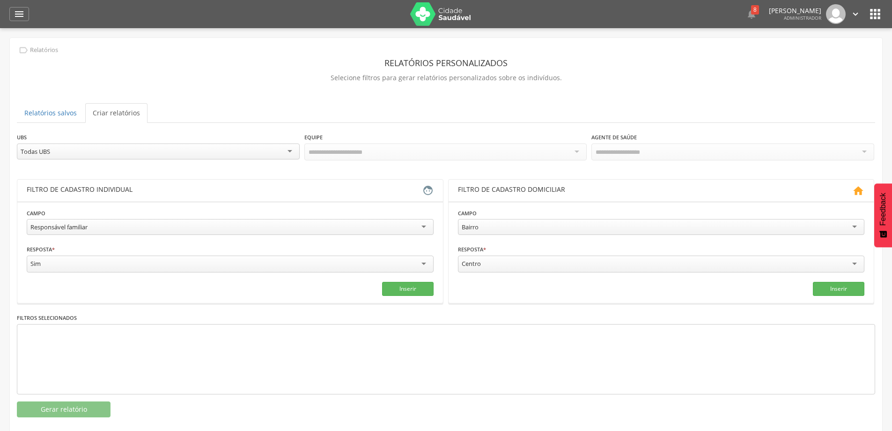
click at [162, 153] on div "Todas UBS" at bounding box center [158, 151] width 283 height 16
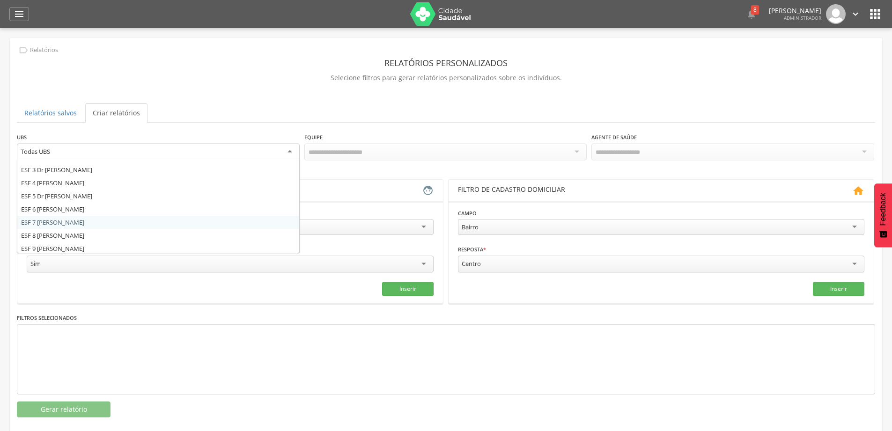
scroll to position [37, 0]
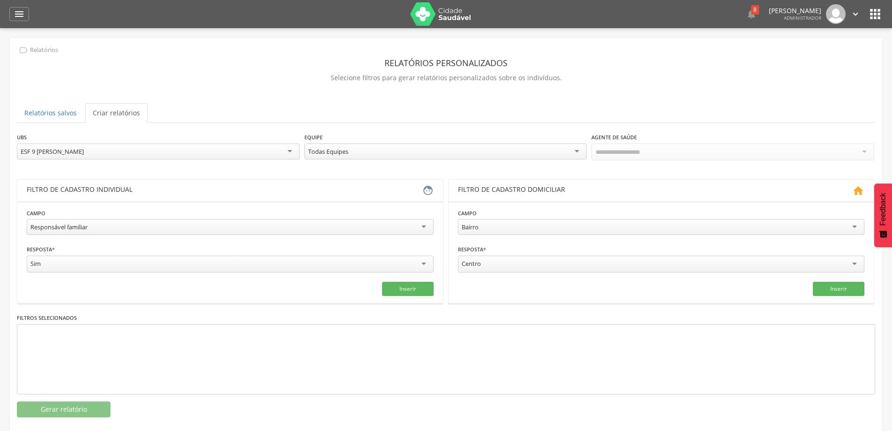
click at [370, 151] on div "Todas Equipes" at bounding box center [446, 151] width 283 height 16
click at [111, 231] on div "Responsável familiar" at bounding box center [230, 226] width 407 height 16
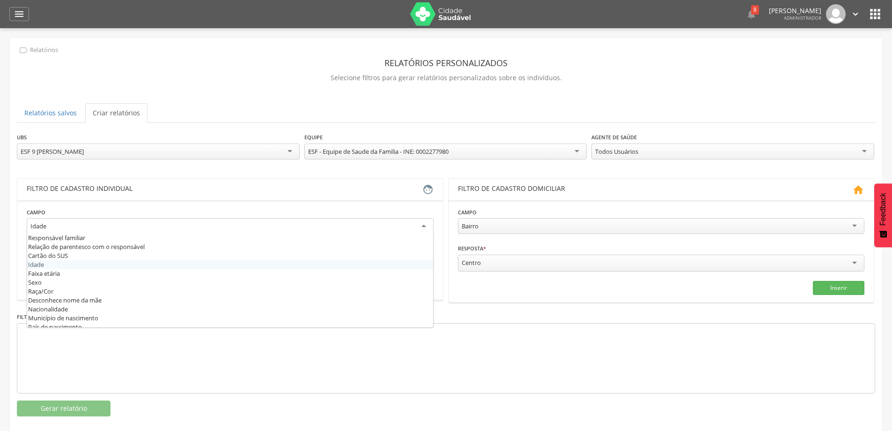
click at [113, 222] on div "Idade" at bounding box center [230, 226] width 407 height 17
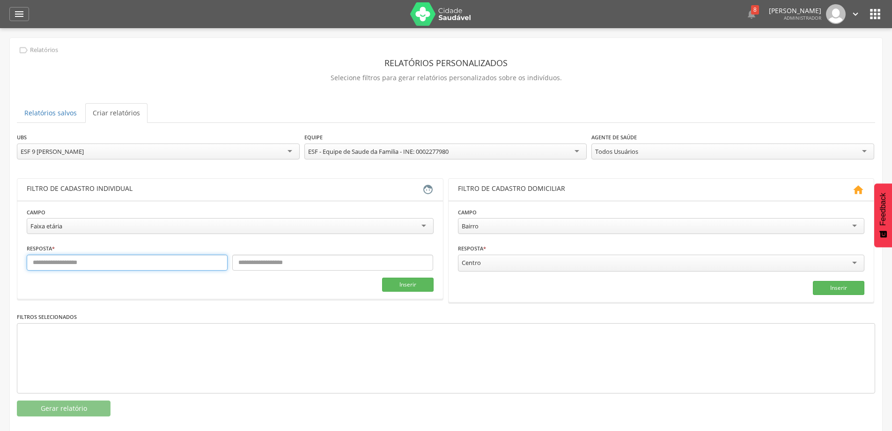
click at [74, 260] on input "text" at bounding box center [127, 262] width 201 height 16
type input "**"
click at [267, 262] on input "text" at bounding box center [332, 262] width 201 height 16
type input "**"
click at [400, 284] on button "Inserir" at bounding box center [408, 284] width 52 height 14
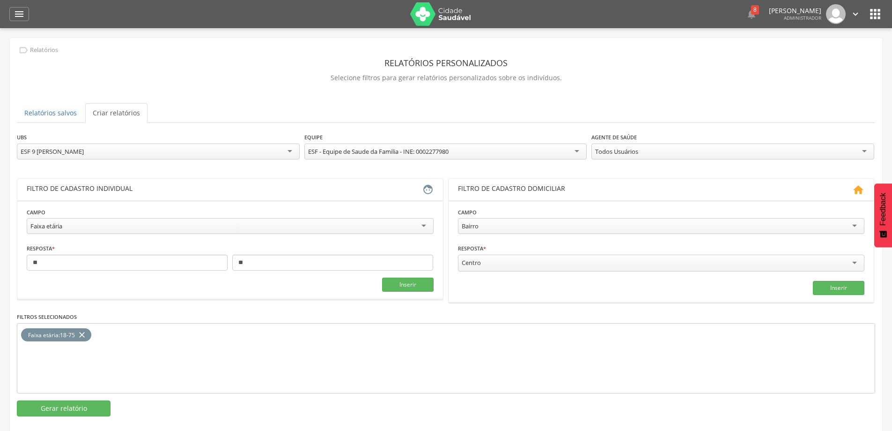
click at [247, 226] on div "Faixa etária" at bounding box center [230, 226] width 407 height 16
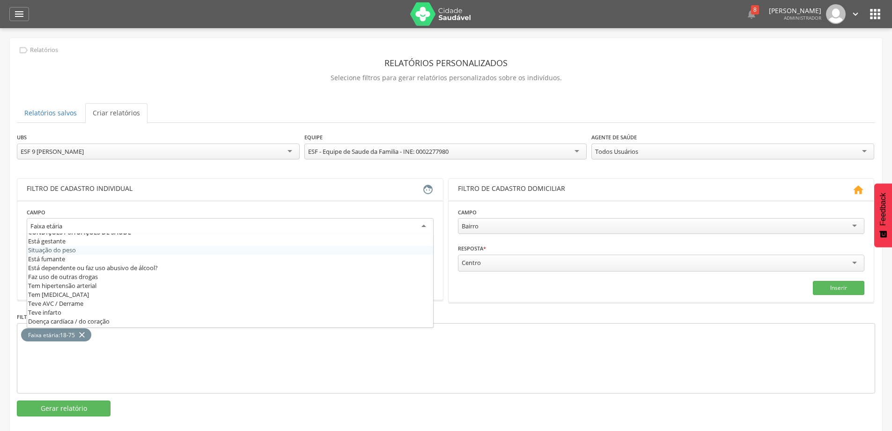
scroll to position [290, 0]
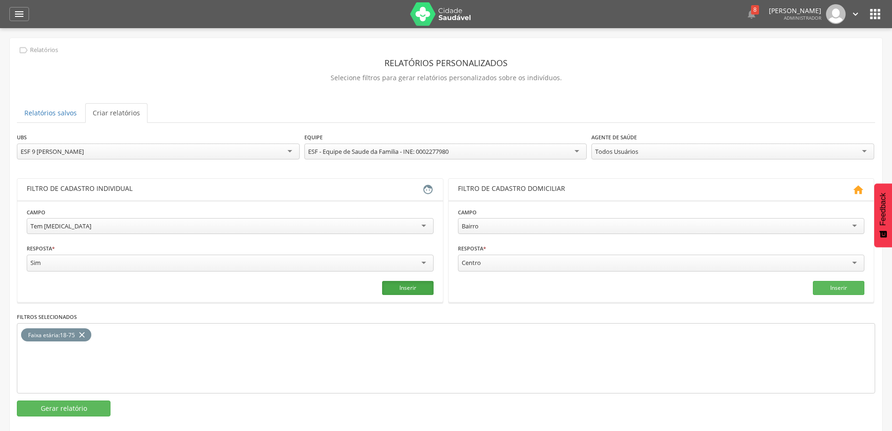
click at [403, 281] on button "Inserir" at bounding box center [408, 288] width 52 height 14
click at [50, 409] on button "Gerar relatório" at bounding box center [64, 408] width 94 height 16
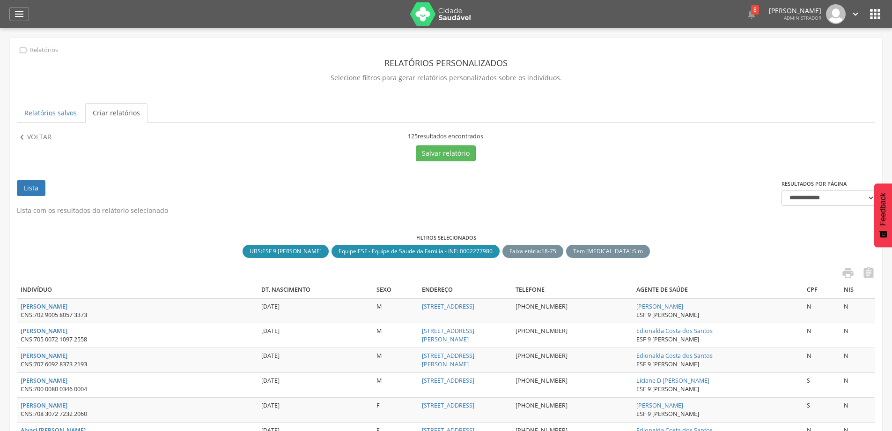
click at [862, 269] on link "" at bounding box center [866, 273] width 19 height 15
click at [783, 74] on p "Selecione filtros para gerar relatórios personalizados sobre os indivíduos." at bounding box center [446, 77] width 859 height 13
click at [107, 115] on link "Criar relatórios" at bounding box center [116, 113] width 62 height 20
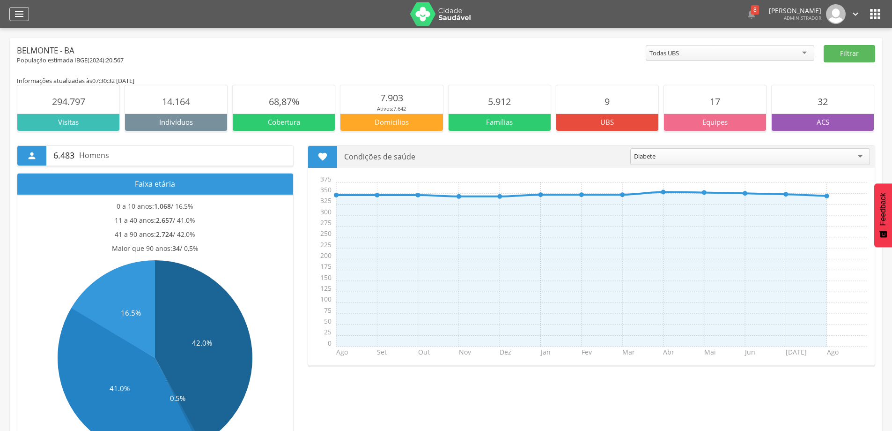
click at [13, 18] on div "" at bounding box center [19, 14] width 20 height 14
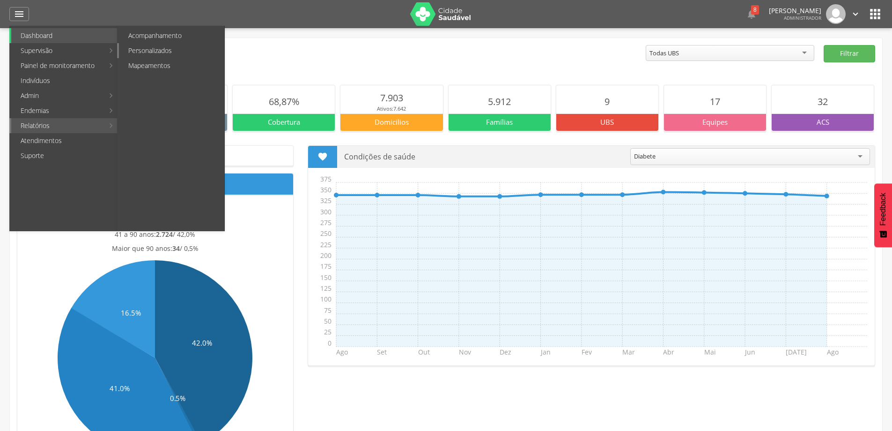
click at [155, 46] on link "Personalizados" at bounding box center [171, 50] width 105 height 15
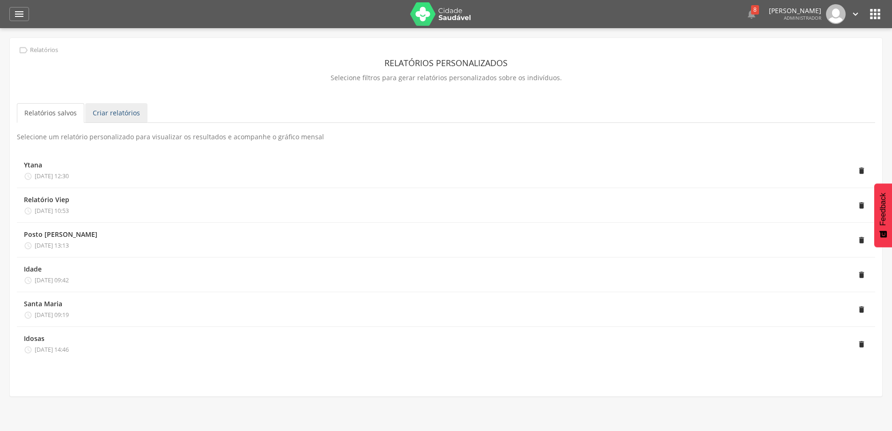
click at [118, 120] on link "Criar relatórios" at bounding box center [116, 113] width 62 height 20
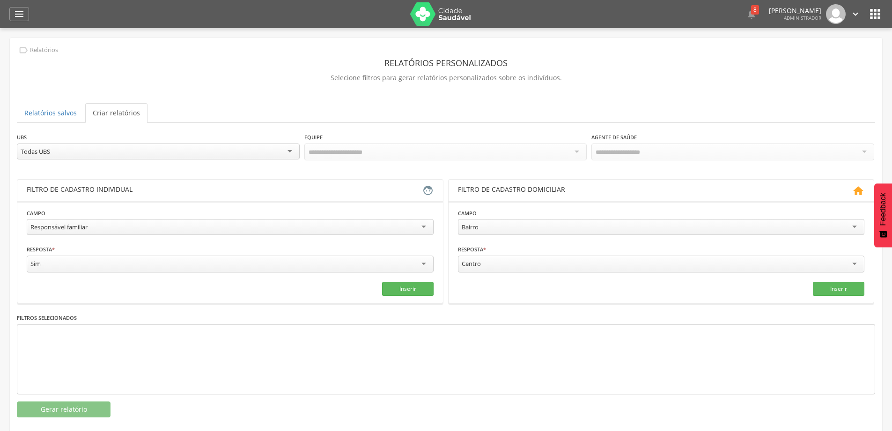
click at [110, 150] on div "Todas UBS" at bounding box center [158, 151] width 283 height 16
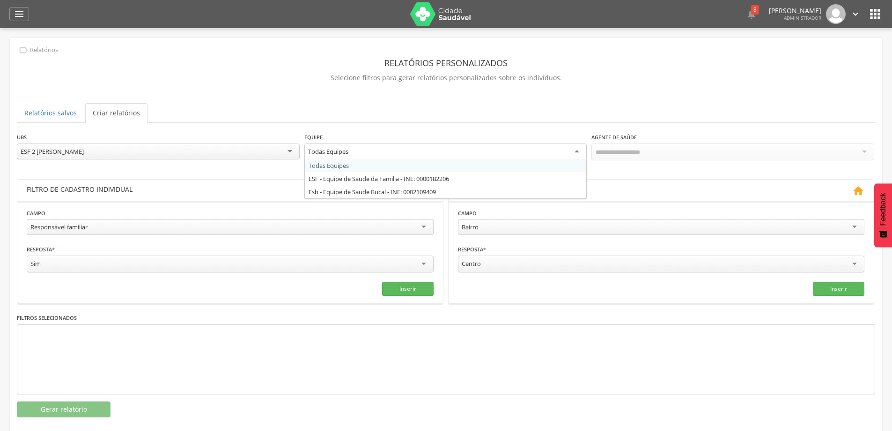
click at [339, 156] on div "Todas Equipes" at bounding box center [446, 151] width 283 height 17
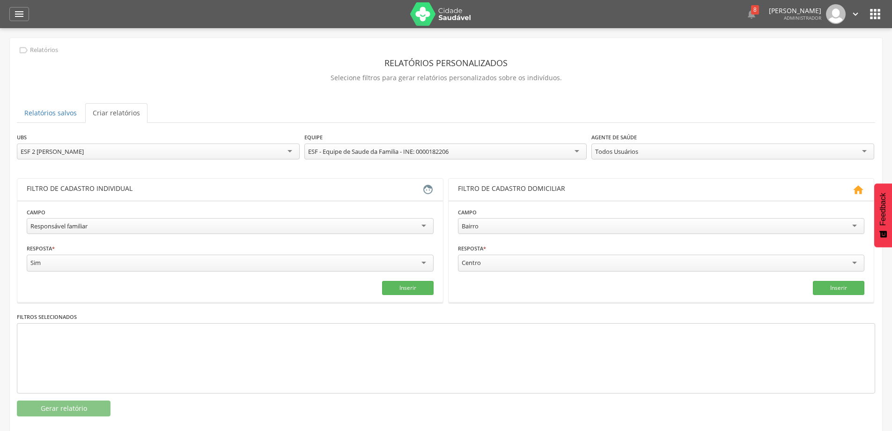
click at [116, 227] on div "Responsável familiar" at bounding box center [230, 226] width 407 height 16
click at [79, 264] on input "text" at bounding box center [127, 262] width 201 height 16
type input "**"
click at [291, 263] on input "text" at bounding box center [332, 262] width 201 height 16
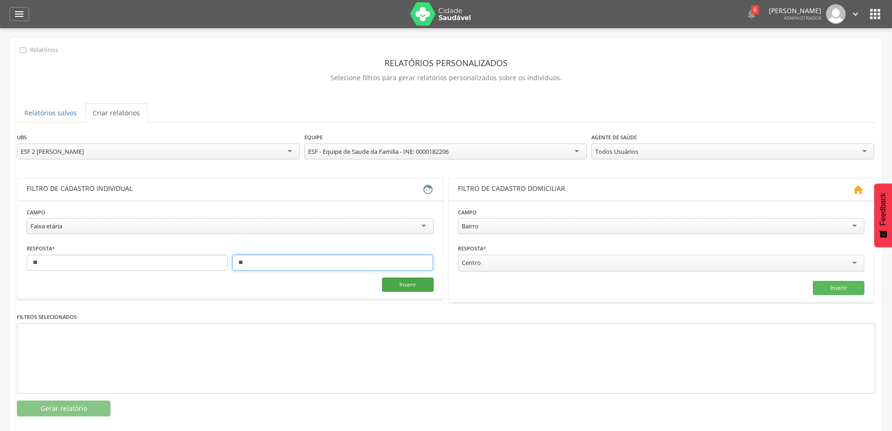
type input "**"
click at [408, 281] on button "Inserir" at bounding box center [408, 284] width 52 height 14
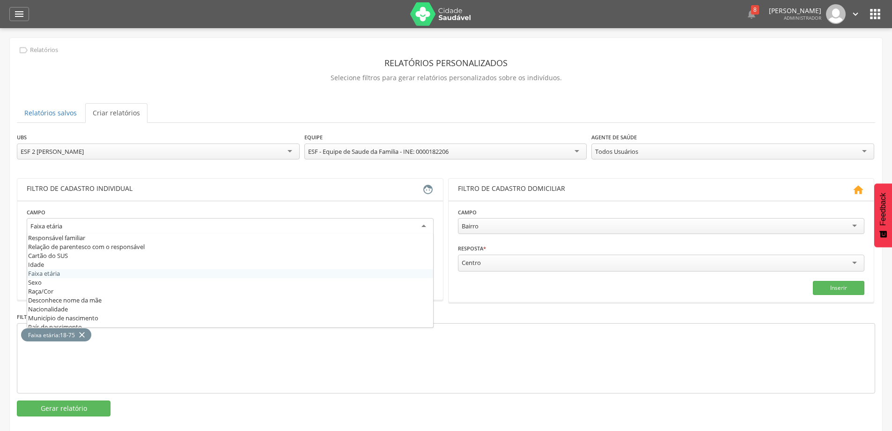
click at [229, 230] on div "Faixa etária" at bounding box center [230, 226] width 407 height 17
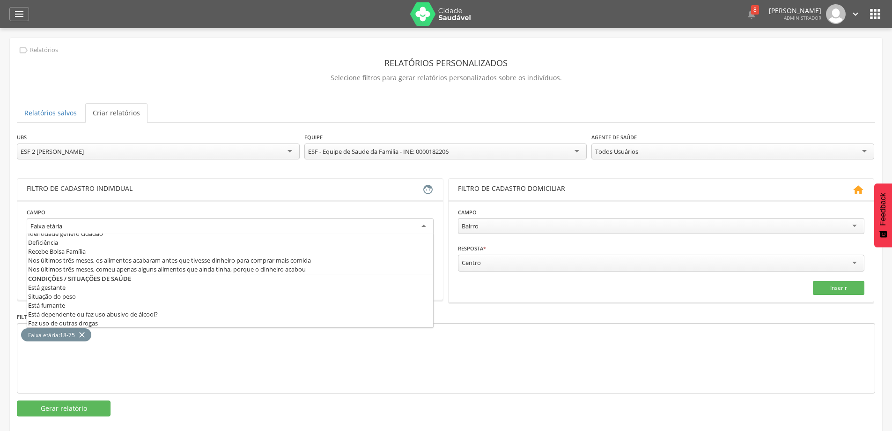
scroll to position [290, 0]
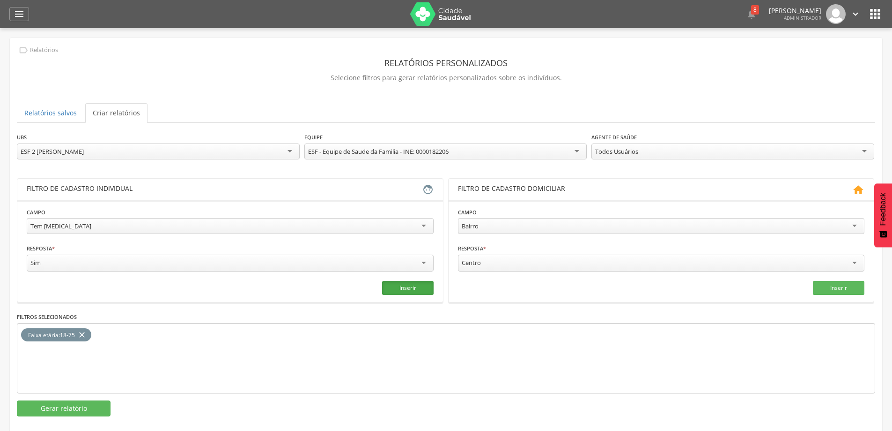
click at [411, 287] on button "Inserir" at bounding box center [408, 288] width 52 height 14
click at [69, 406] on button "Gerar relatório" at bounding box center [64, 408] width 94 height 16
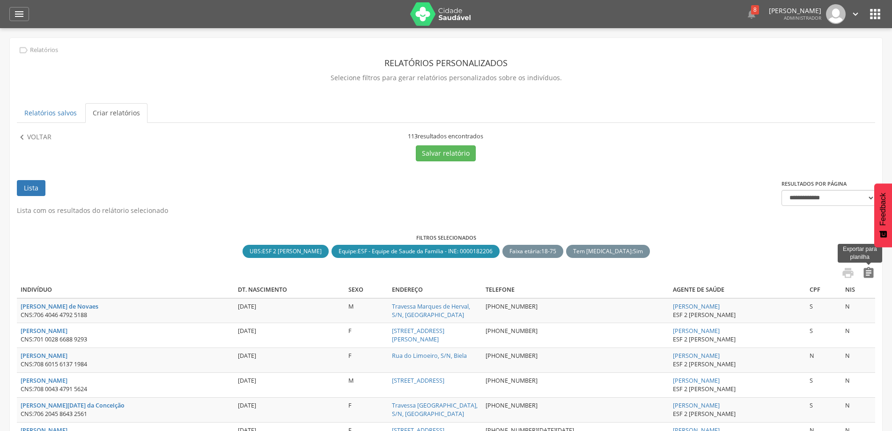
click at [868, 272] on icon "" at bounding box center [868, 272] width 13 height 13
click at [12, 11] on div "" at bounding box center [19, 14] width 20 height 14
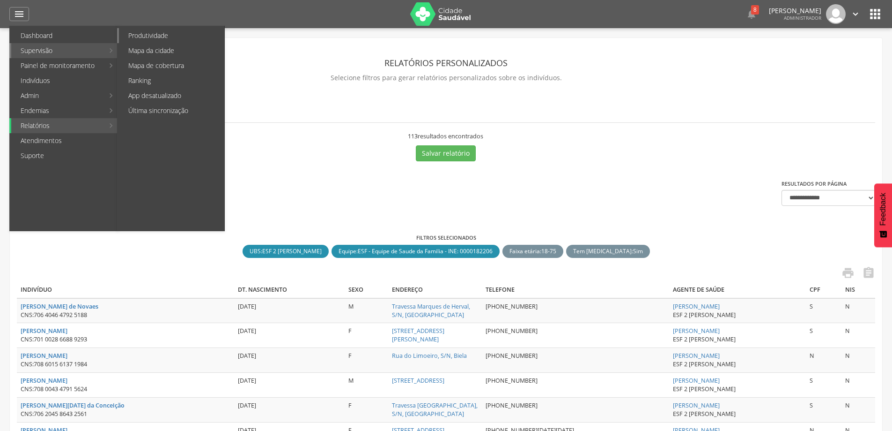
click at [157, 37] on link "Produtividade" at bounding box center [171, 35] width 105 height 15
type input "**********"
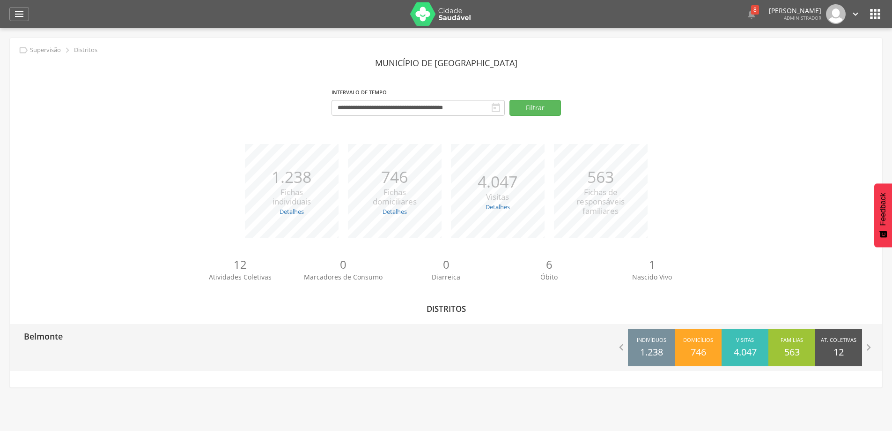
click at [47, 337] on p "Belmonte" at bounding box center [43, 333] width 39 height 19
type input "**********"
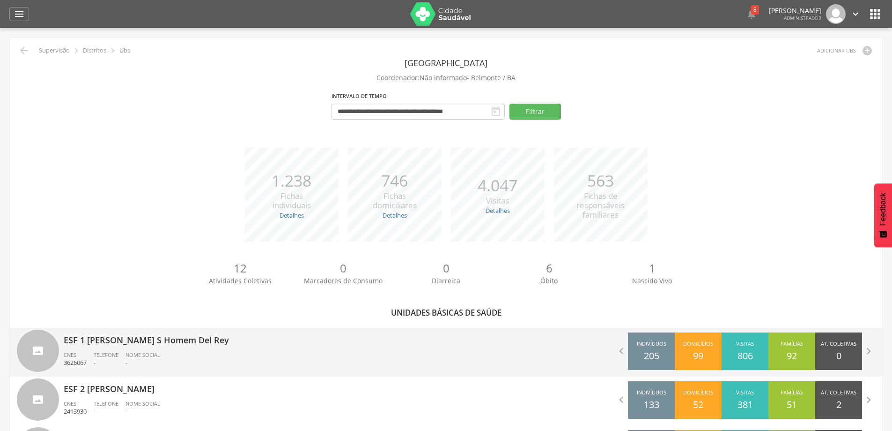
click at [172, 354] on ul "CNES 3626067 Telefone - Nome Social -" at bounding box center [252, 361] width 376 height 21
type input "**********"
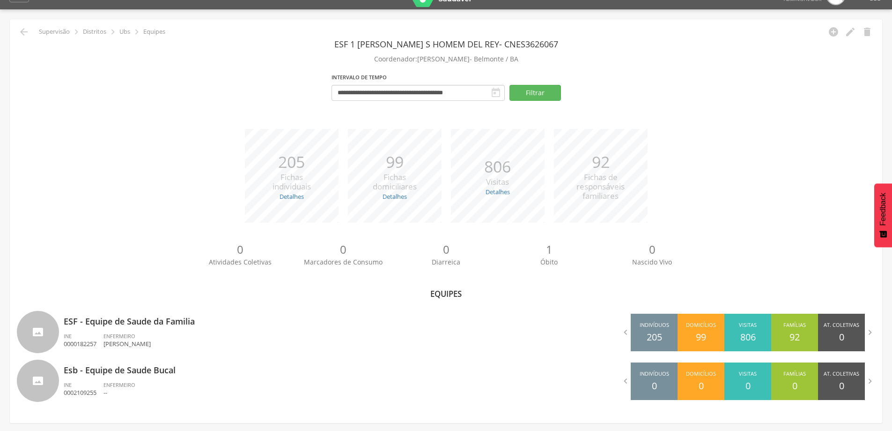
scroll to position [28, 0]
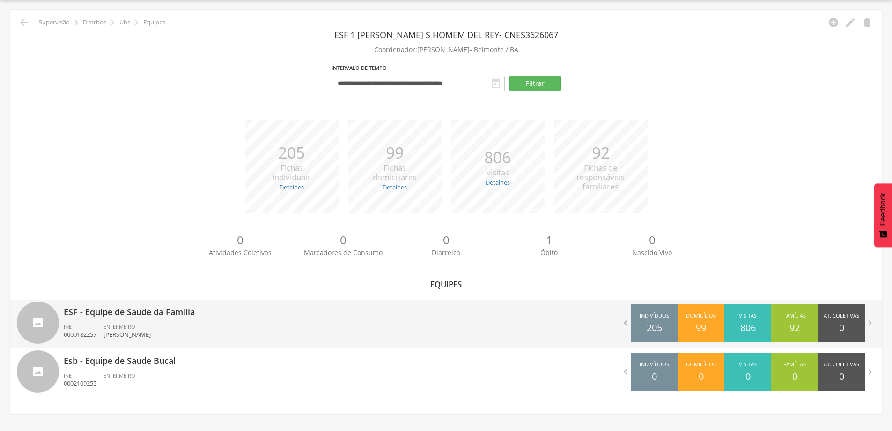
click at [183, 319] on div "ESF - Equipe de Saude da Familia INE 0000182257 ENFERMEIRO [PERSON_NAME]" at bounding box center [252, 323] width 376 height 49
type input "**********"
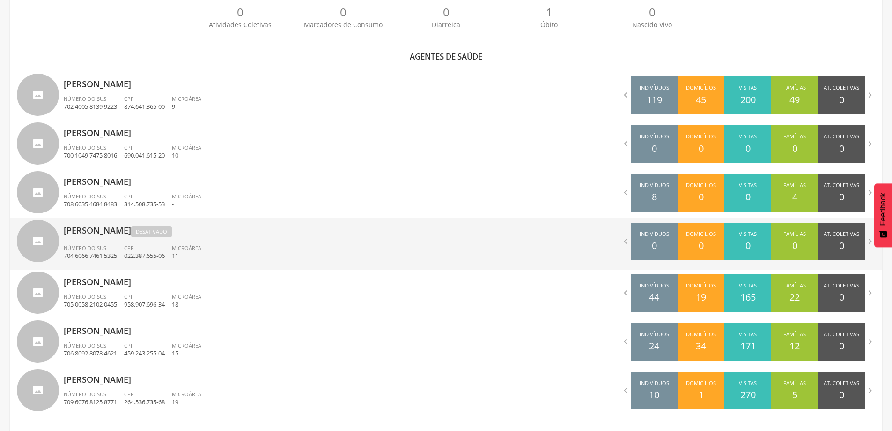
scroll to position [271, 0]
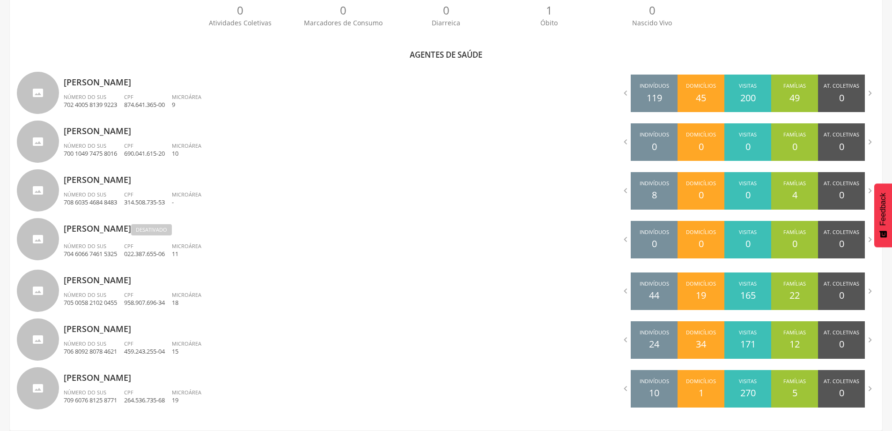
scroll to position [28, 0]
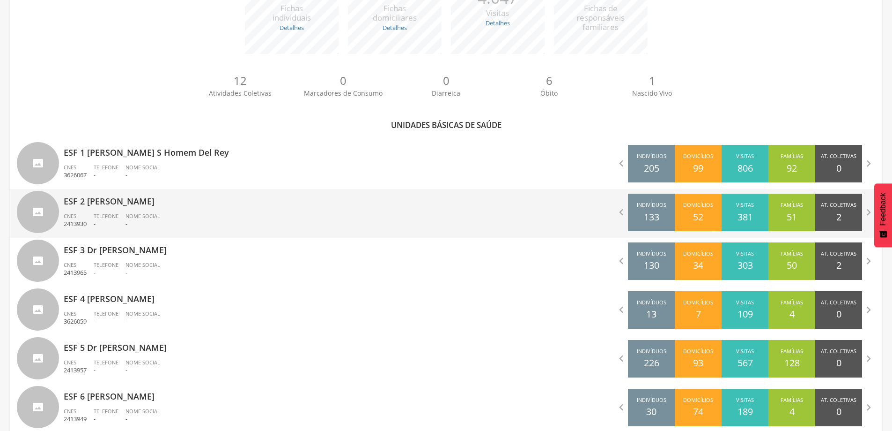
click at [149, 219] on div "Nome Social -" at bounding box center [147, 220] width 42 height 16
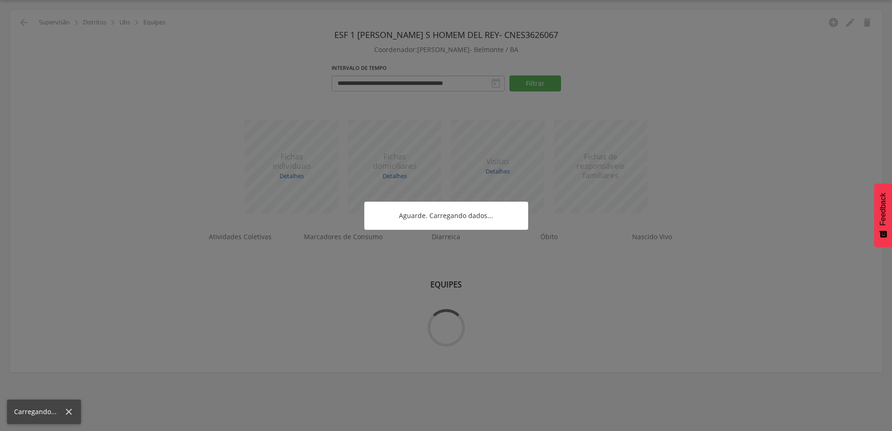
scroll to position [28, 0]
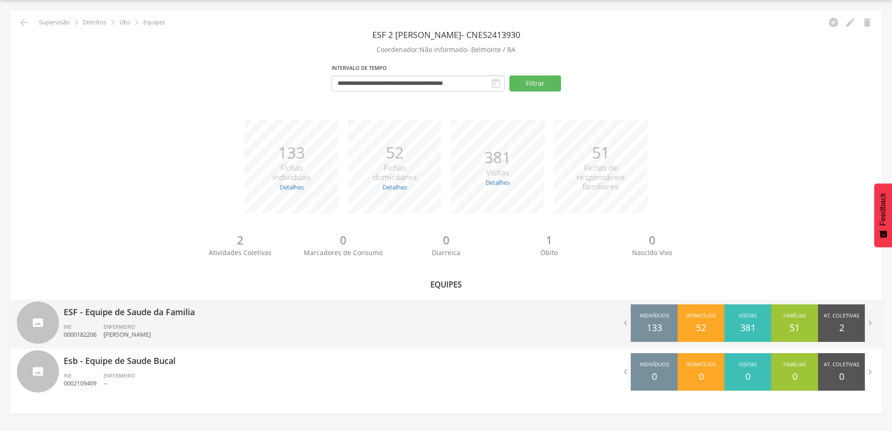
click at [169, 319] on div "ESF - Equipe de Saude da Familia INE 0000182206 ENFERMEIRO [PERSON_NAME]" at bounding box center [252, 323] width 376 height 49
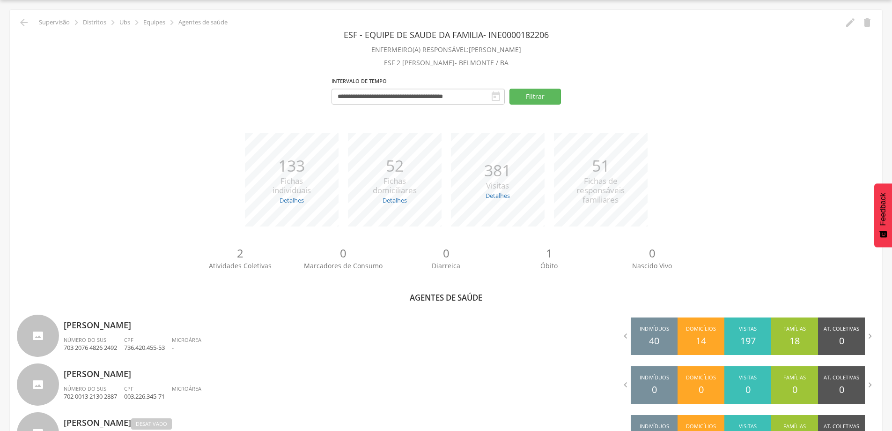
scroll to position [173, 0]
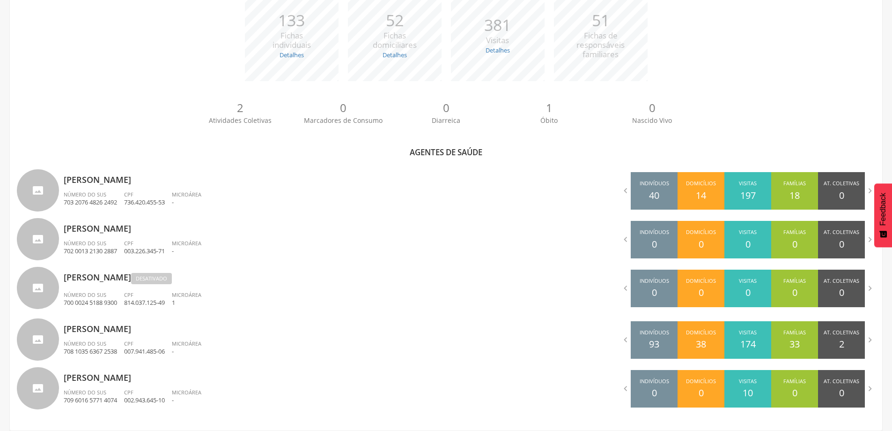
scroll to position [28, 0]
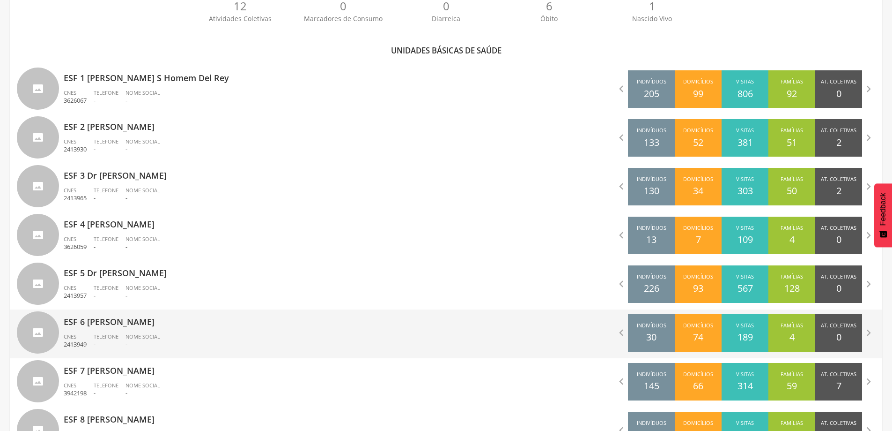
scroll to position [234, 0]
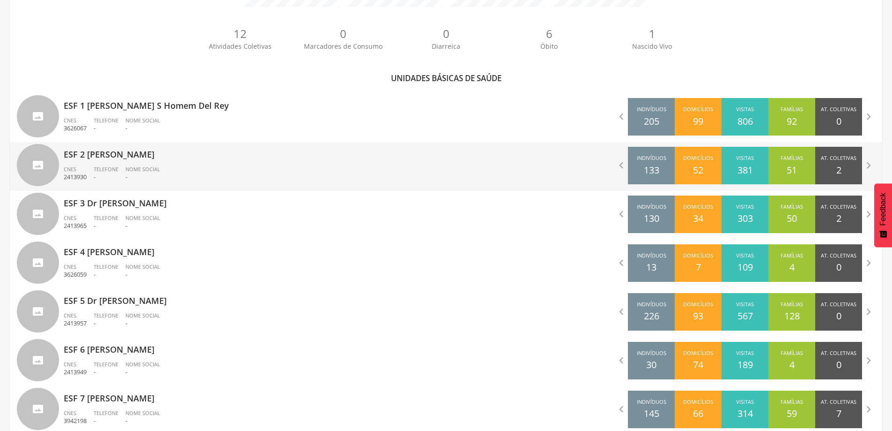
click at [127, 166] on span "Nome Social" at bounding box center [143, 168] width 35 height 7
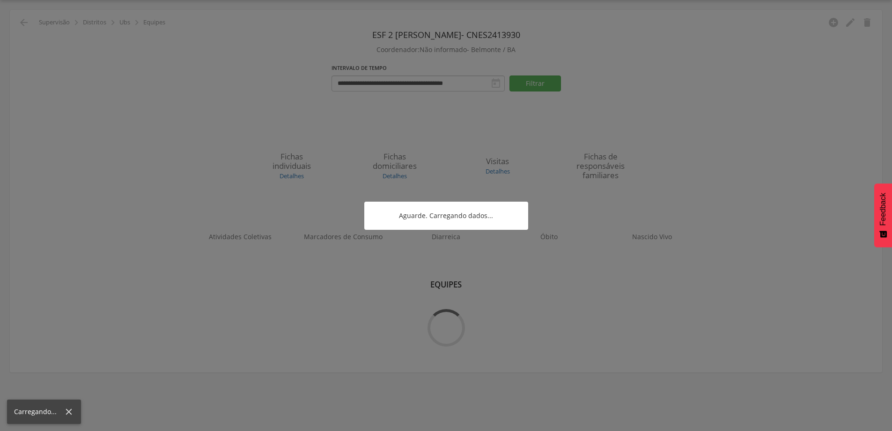
scroll to position [28, 0]
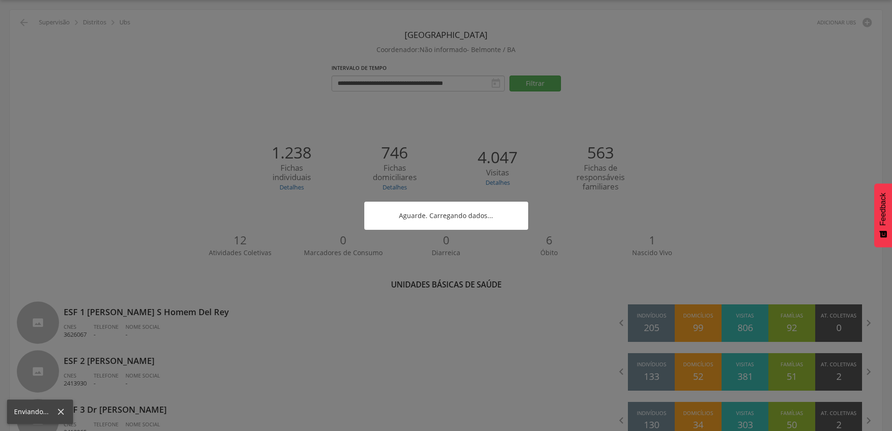
scroll to position [234, 0]
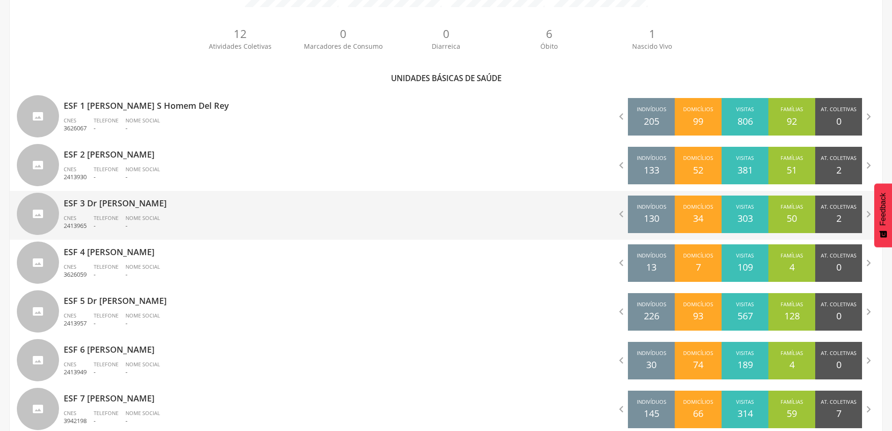
click at [141, 221] on div "Nome Social -" at bounding box center [147, 222] width 42 height 16
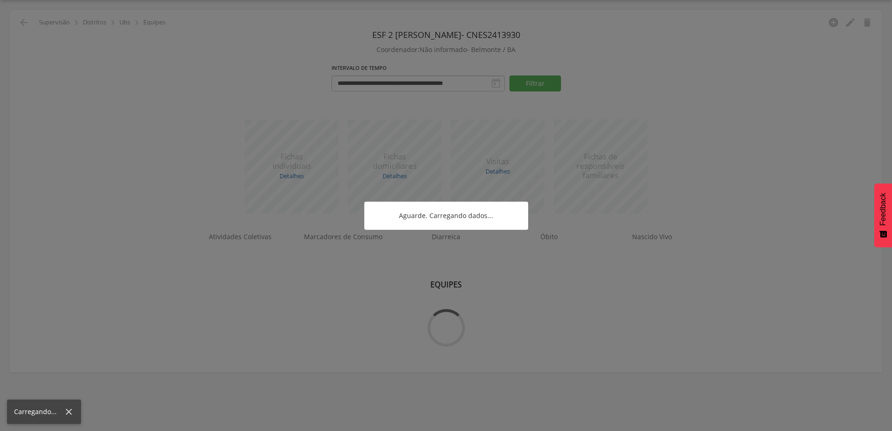
scroll to position [28, 0]
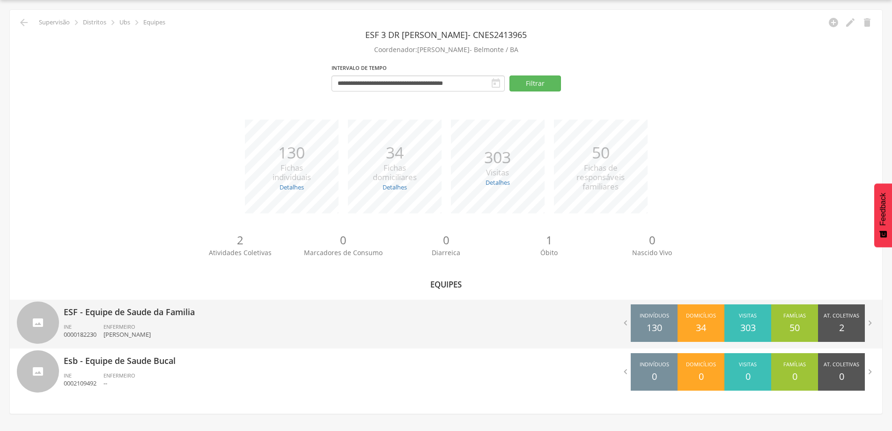
click at [132, 314] on p "ESF - Equipe de Saude da Familia" at bounding box center [252, 308] width 376 height 19
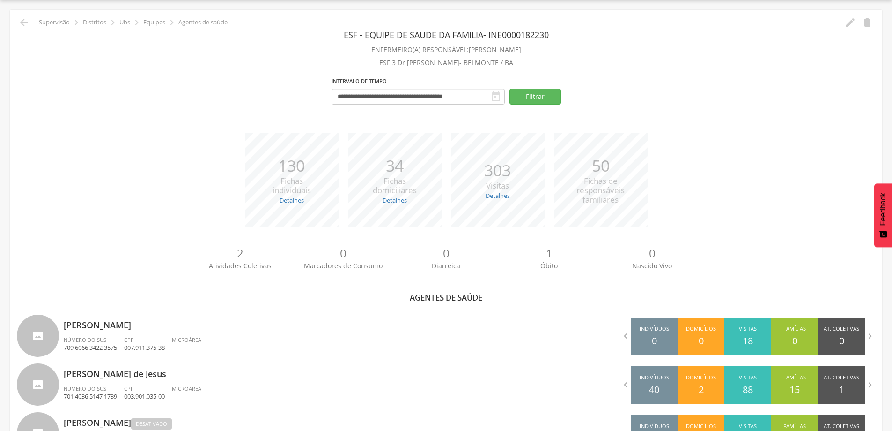
scroll to position [173, 0]
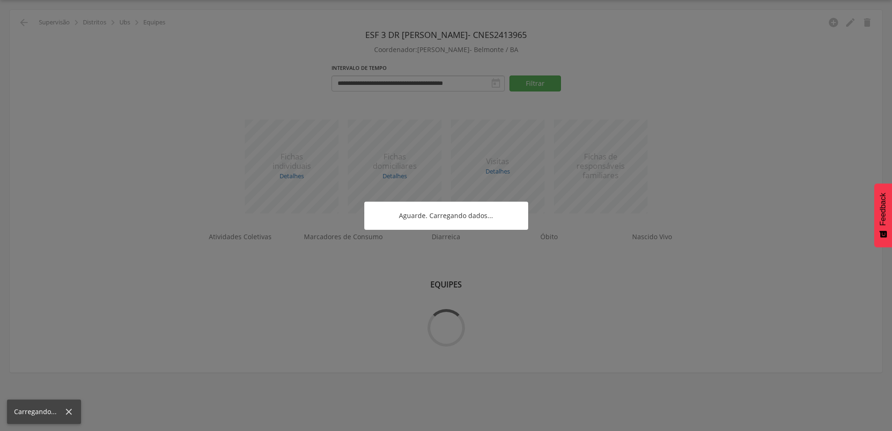
scroll to position [28, 0]
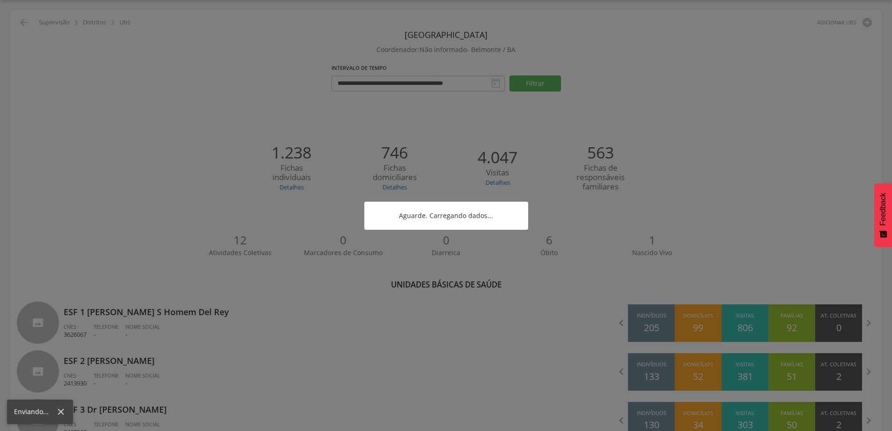
scroll to position [234, 0]
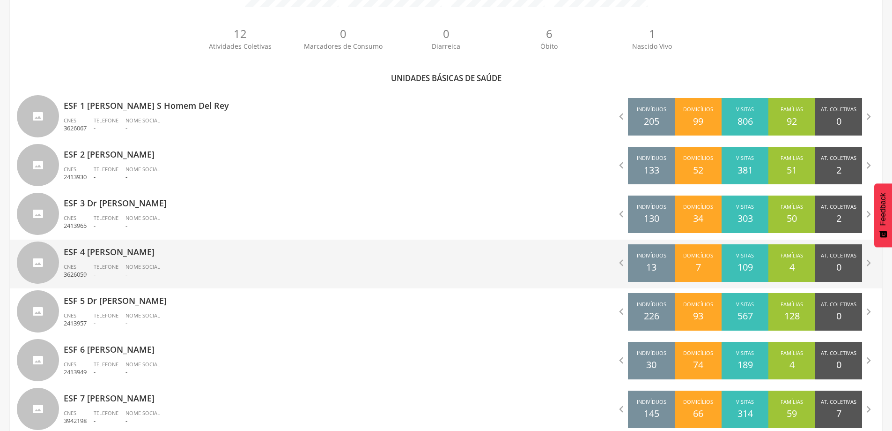
click at [124, 263] on div "Telefone -" at bounding box center [110, 271] width 32 height 16
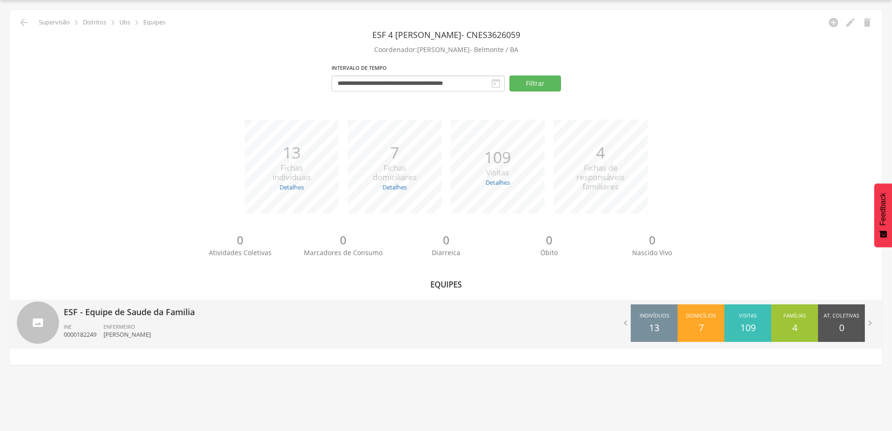
click at [115, 325] on span "ENFERMEIRO" at bounding box center [120, 326] width 32 height 7
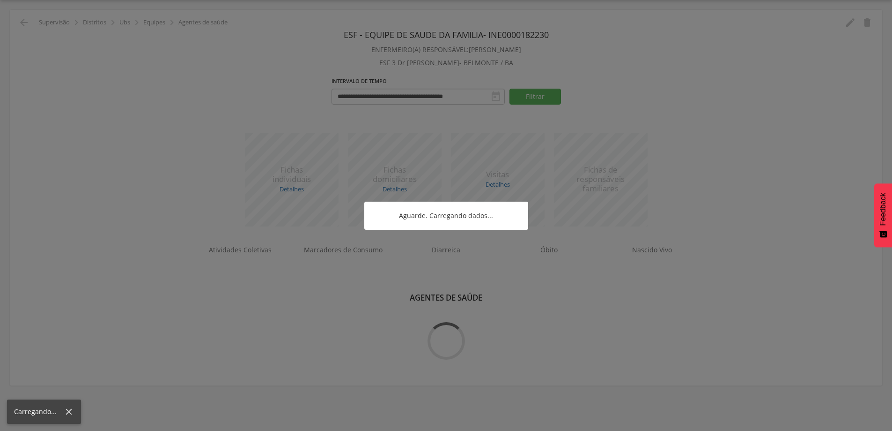
scroll to position [127, 0]
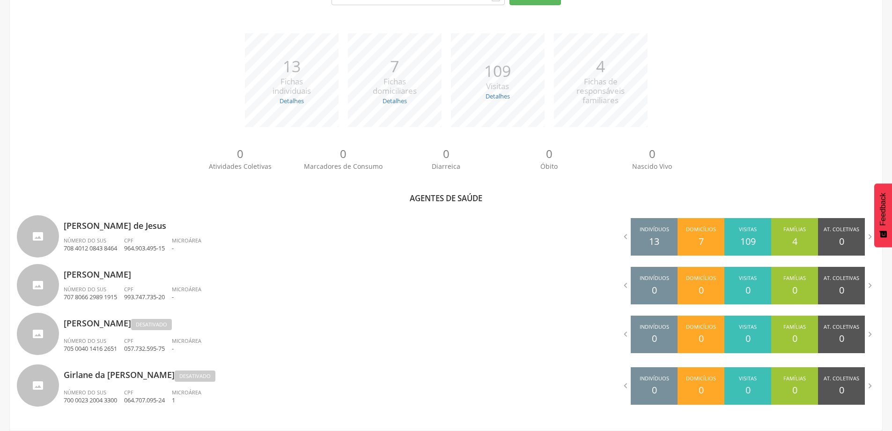
scroll to position [28, 0]
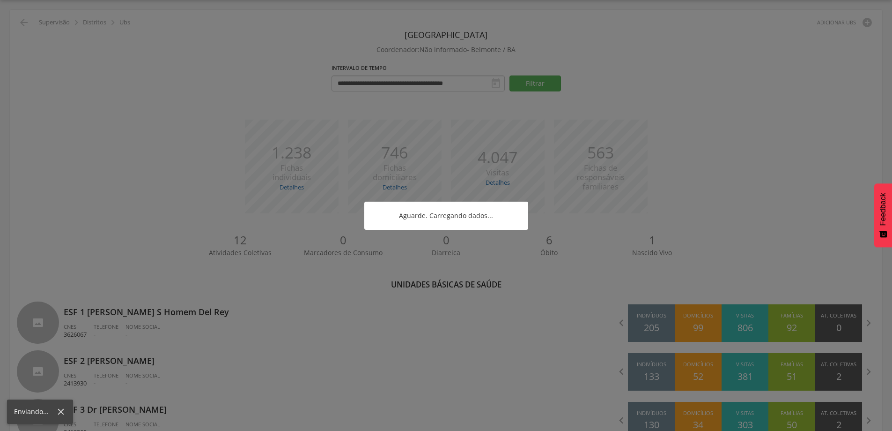
scroll to position [234, 0]
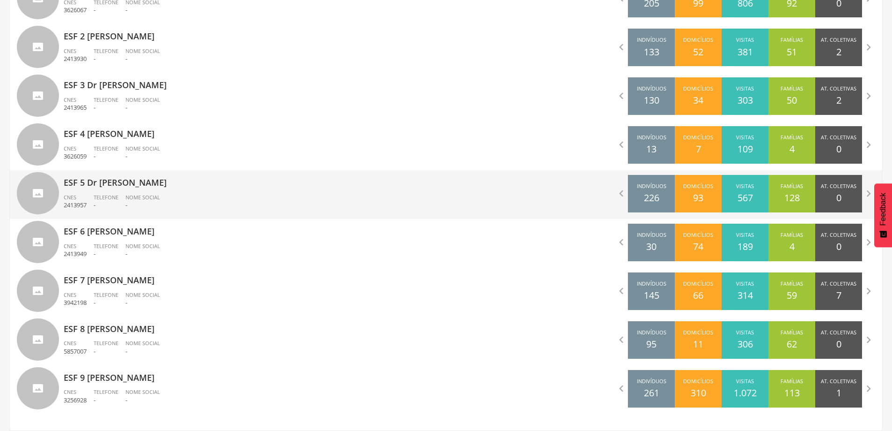
click at [111, 176] on p "ESF 5 Dr [PERSON_NAME]" at bounding box center [252, 179] width 376 height 19
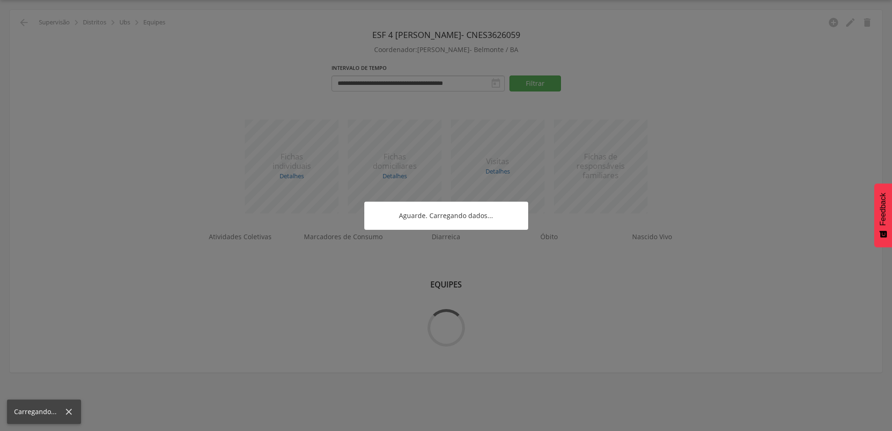
scroll to position [28, 0]
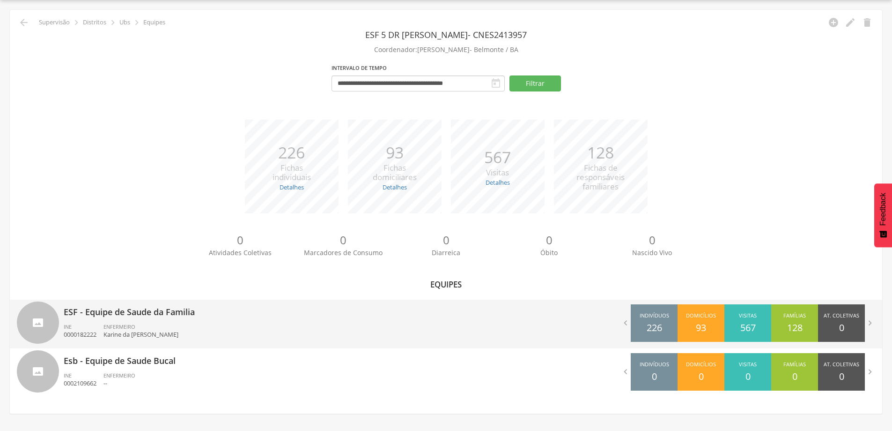
click at [98, 319] on div "ESF - Equipe de Saude da Familia INE 0000182222 ENFERMEIRO [PERSON_NAME]" at bounding box center [252, 323] width 376 height 49
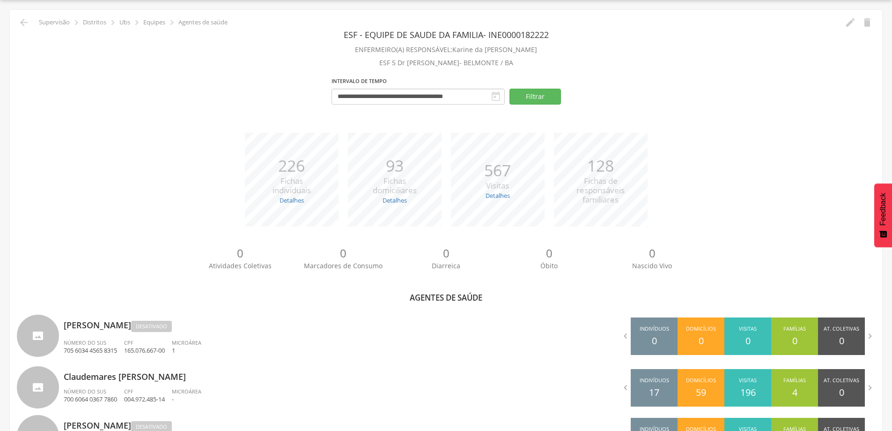
scroll to position [228, 0]
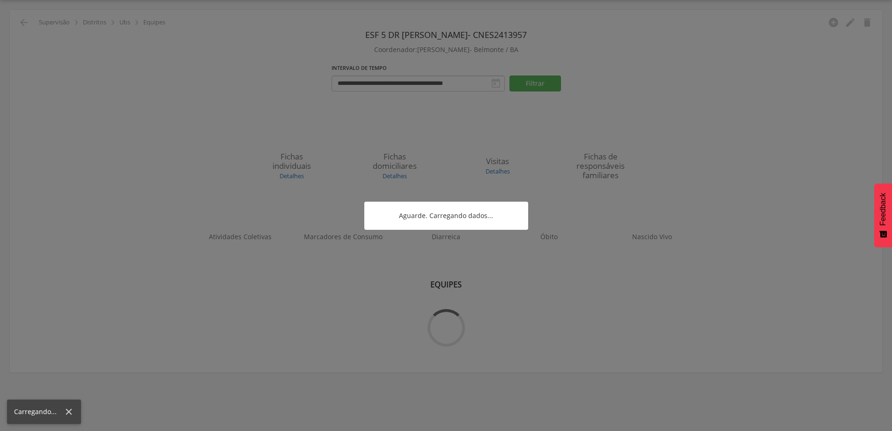
scroll to position [28, 0]
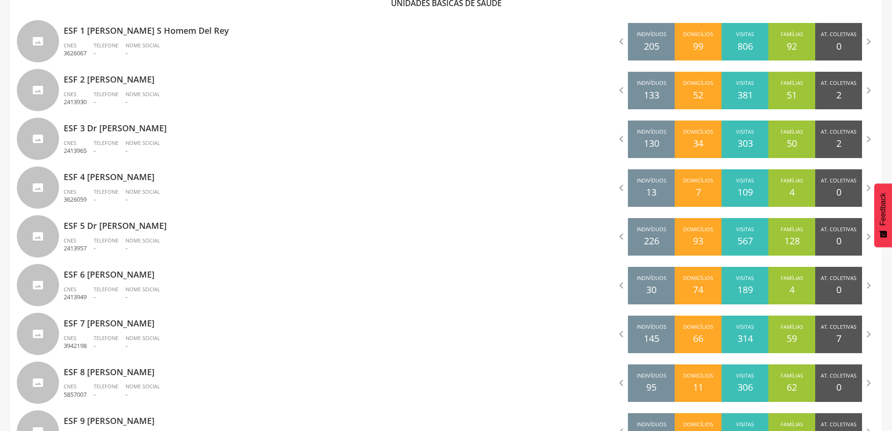
scroll to position [352, 0]
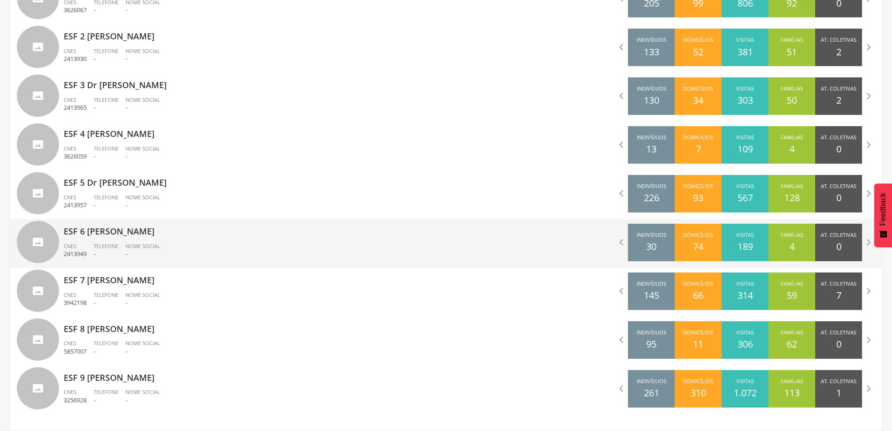
click at [138, 248] on span "Nome Social" at bounding box center [143, 245] width 35 height 7
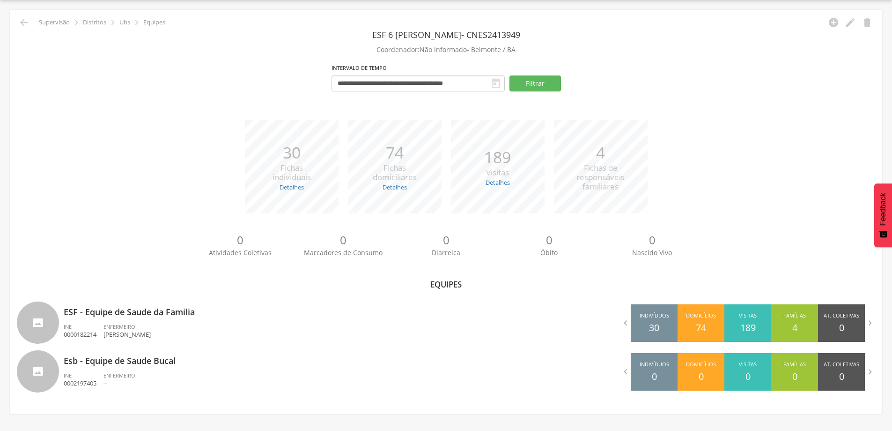
scroll to position [352, 0]
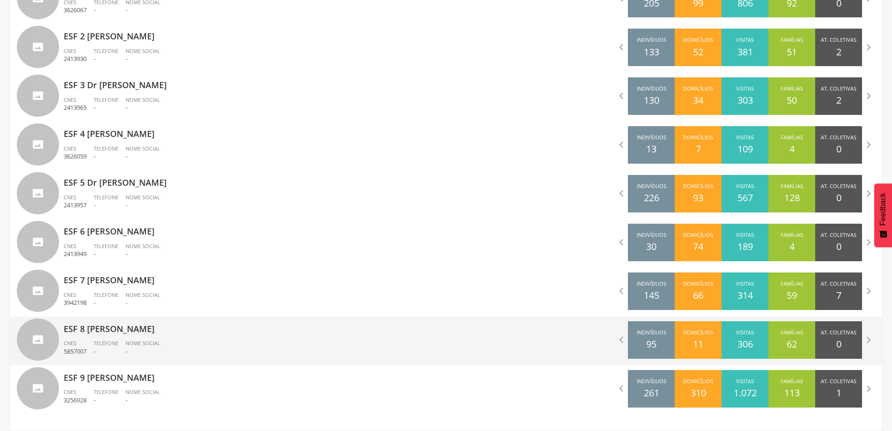
click at [82, 336] on div "ESF 8 [PERSON_NAME] CNES 5857007 Telefone - Nome Social -" at bounding box center [252, 340] width 376 height 49
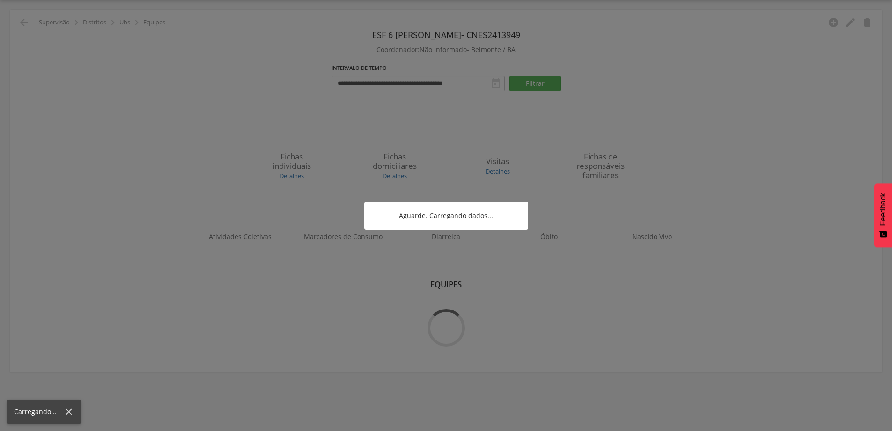
scroll to position [28, 0]
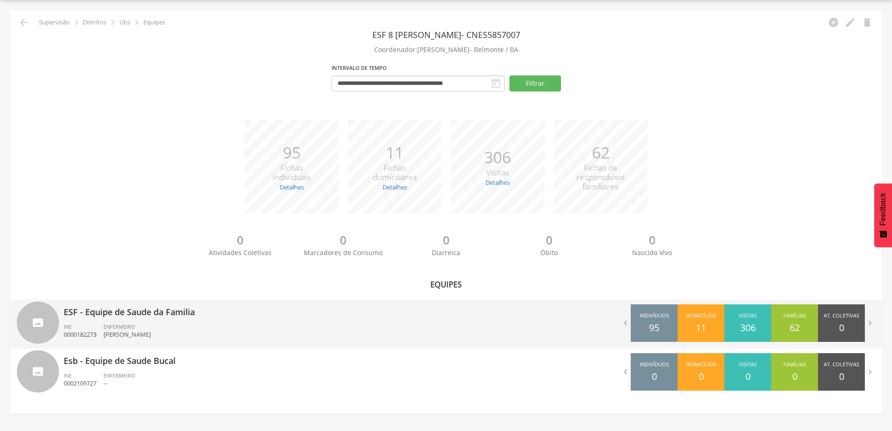
click at [129, 327] on span "ENFERMEIRO" at bounding box center [120, 326] width 32 height 7
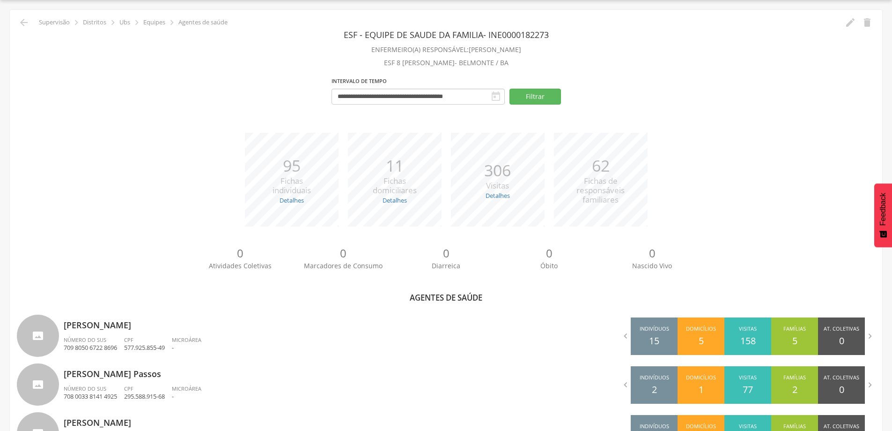
scroll to position [122, 0]
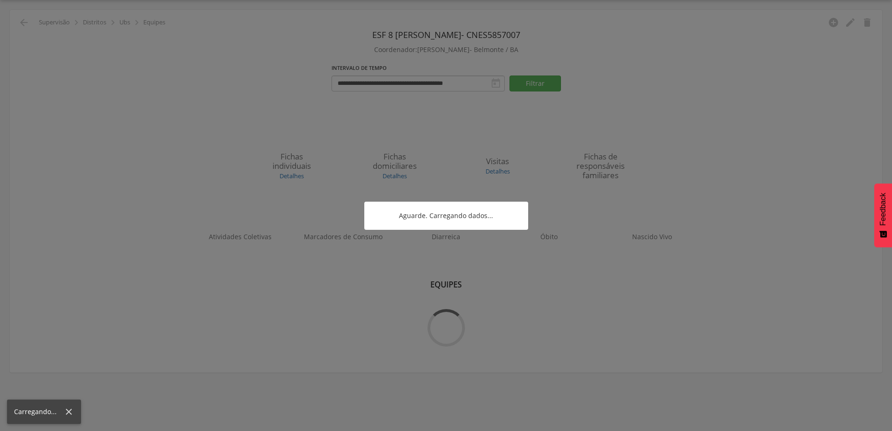
scroll to position [28, 0]
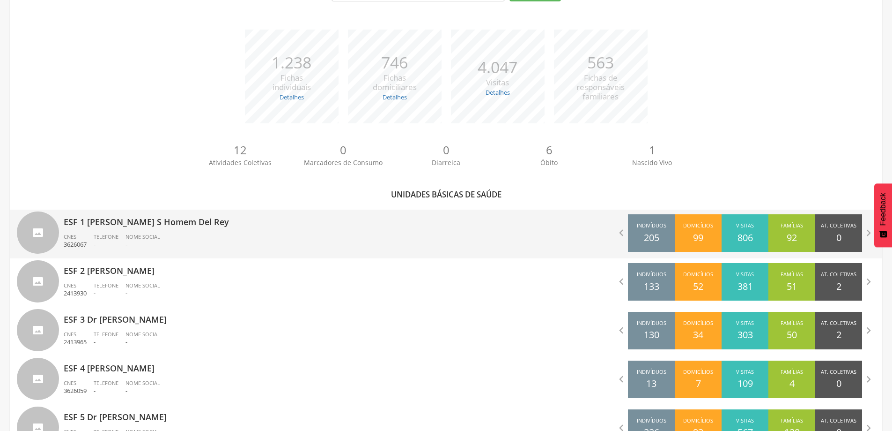
click at [126, 234] on div "Telefone -" at bounding box center [110, 241] width 32 height 16
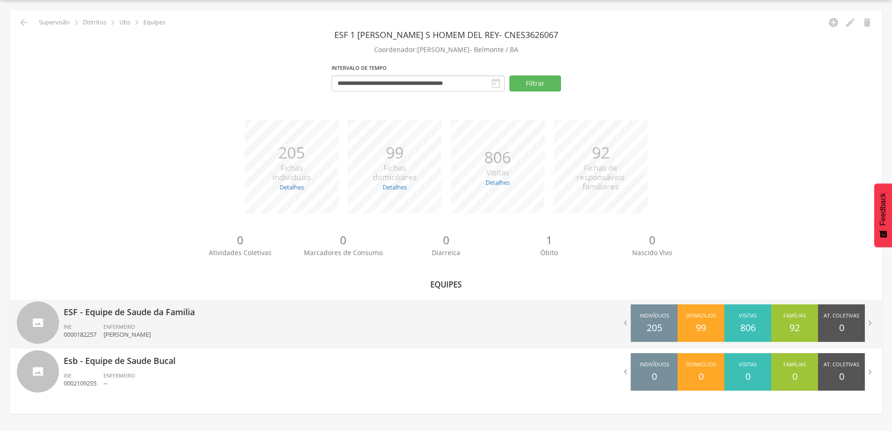
click at [124, 319] on div "ESF - Equipe de Saude da Familia INE 0000182257 ENFERMEIRO [PERSON_NAME]" at bounding box center [252, 323] width 376 height 49
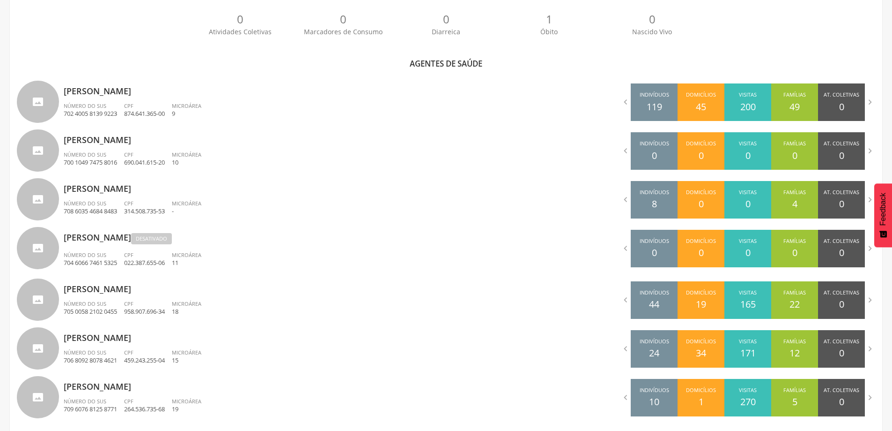
scroll to position [271, 0]
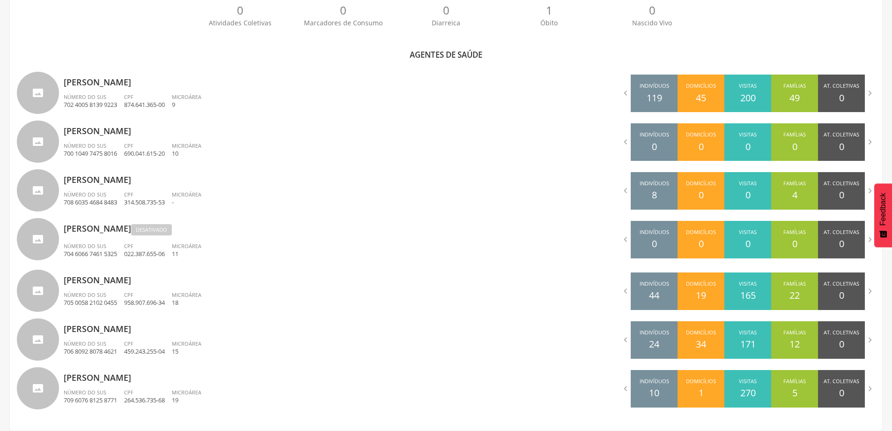
scroll to position [28, 0]
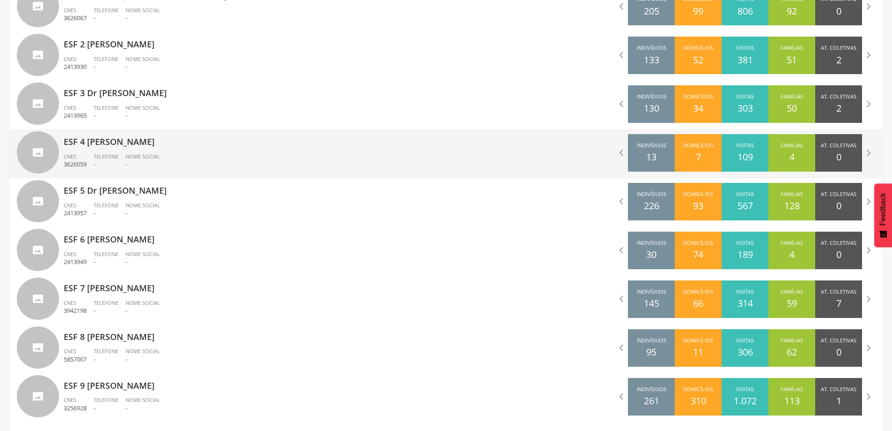
scroll to position [352, 0]
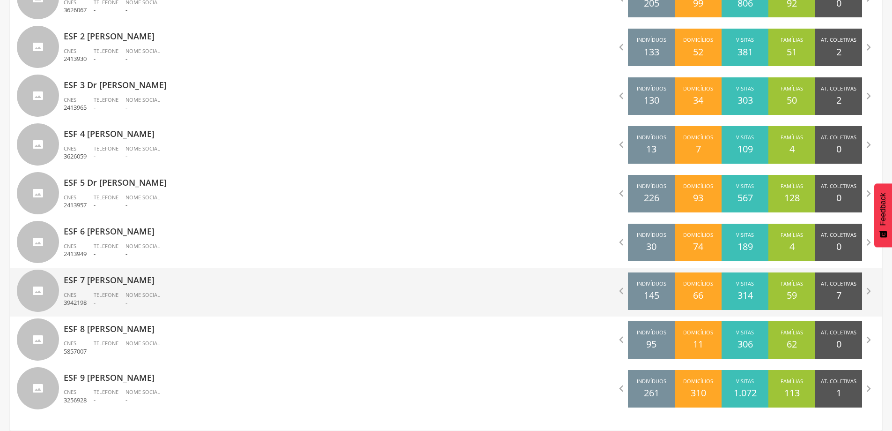
click at [132, 305] on p "-" at bounding box center [143, 302] width 35 height 9
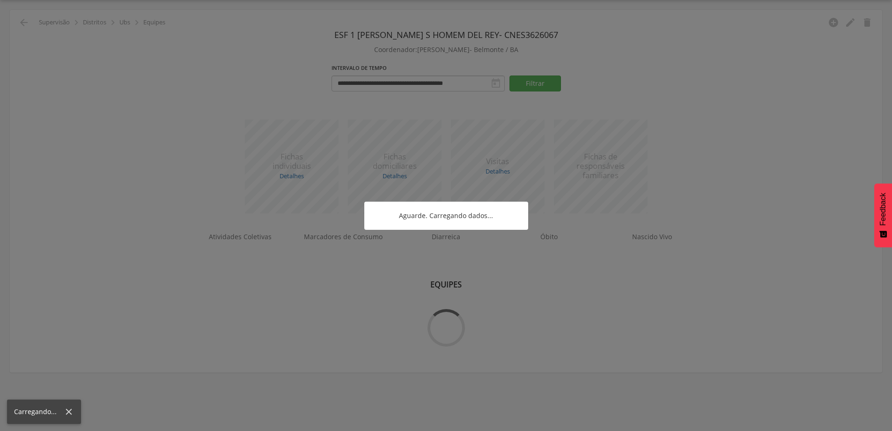
scroll to position [28, 0]
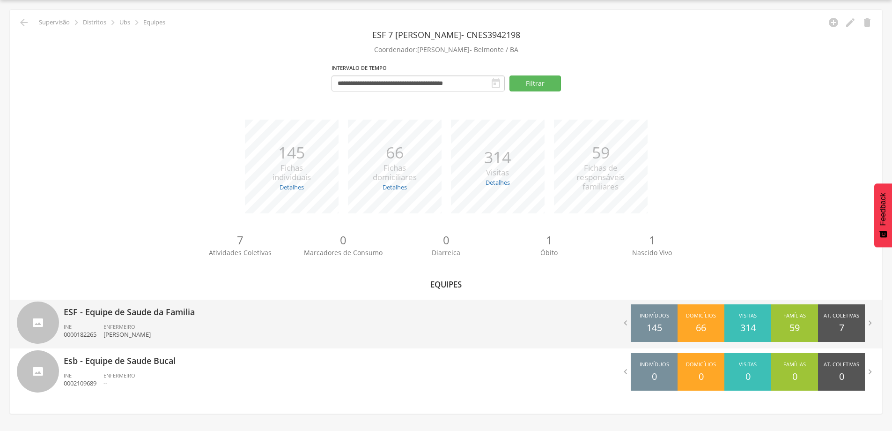
click at [126, 337] on p "[PERSON_NAME]" at bounding box center [127, 334] width 47 height 9
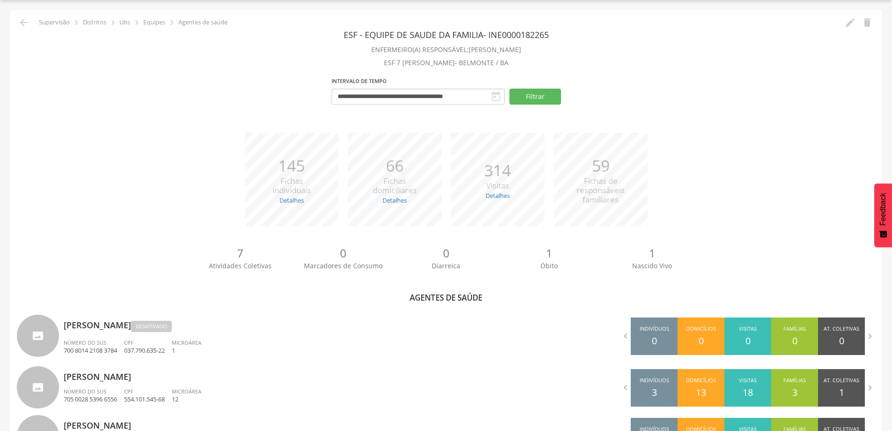
scroll to position [173, 0]
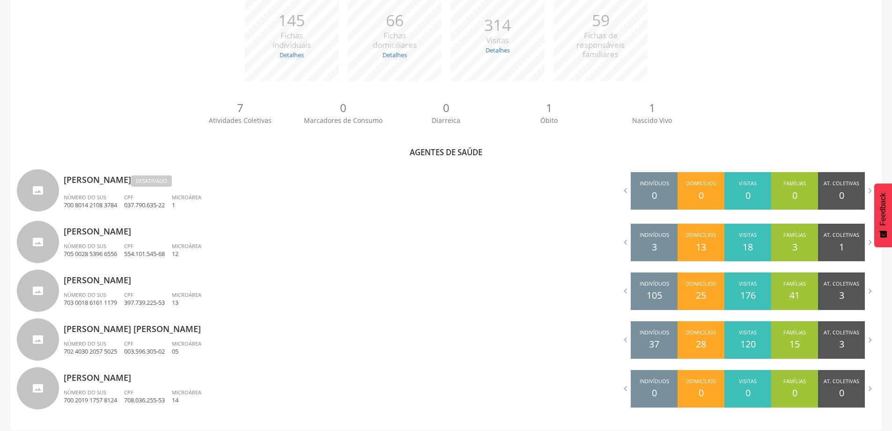
scroll to position [28, 0]
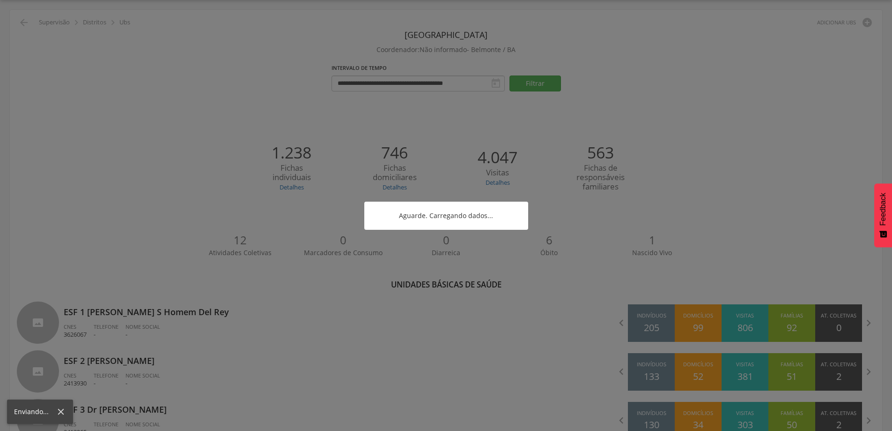
scroll to position [352, 0]
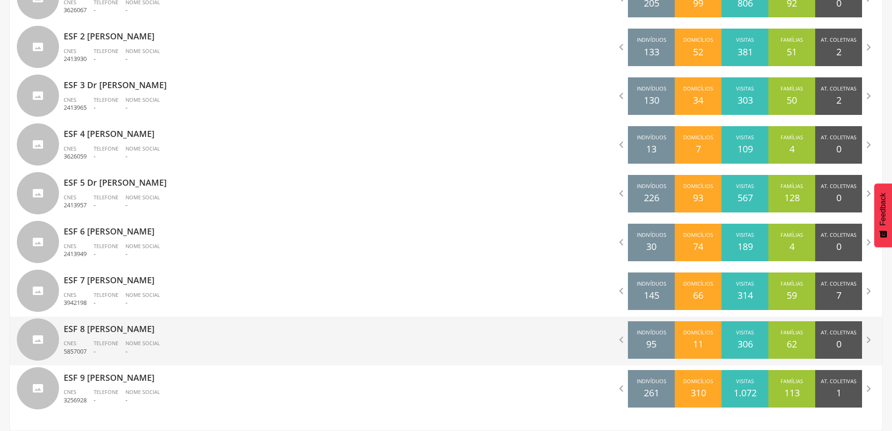
click at [91, 332] on p "ESF 8 [PERSON_NAME]" at bounding box center [252, 325] width 376 height 19
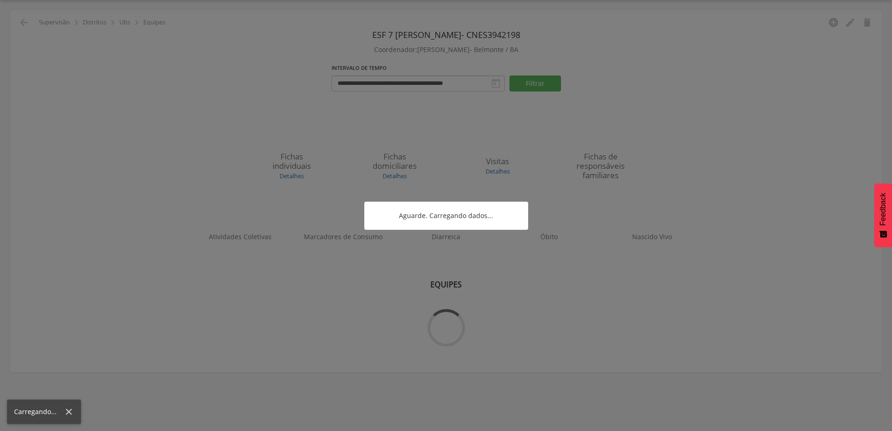
scroll to position [28, 0]
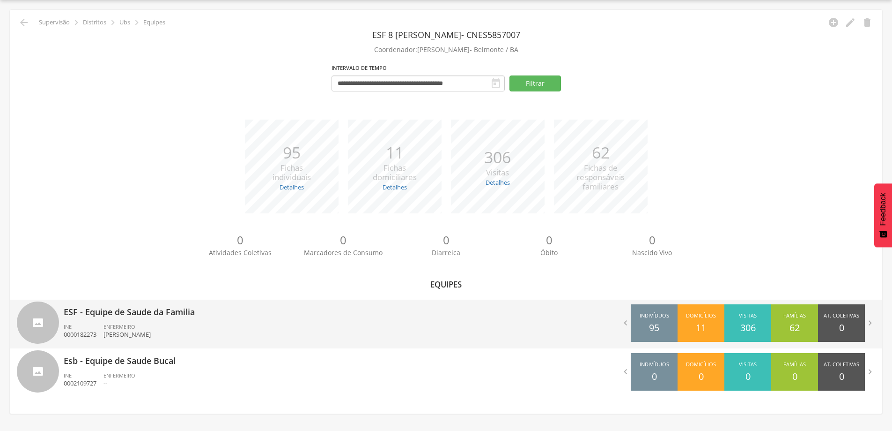
click at [128, 323] on span "ENFERMEIRO" at bounding box center [120, 326] width 32 height 7
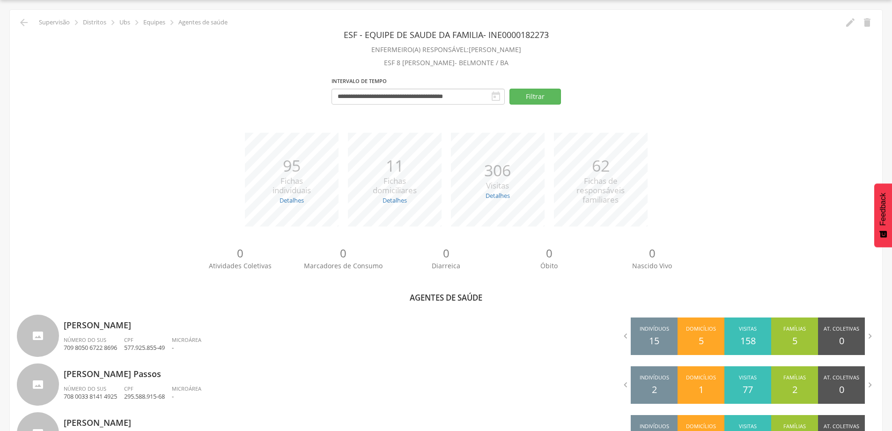
scroll to position [122, 0]
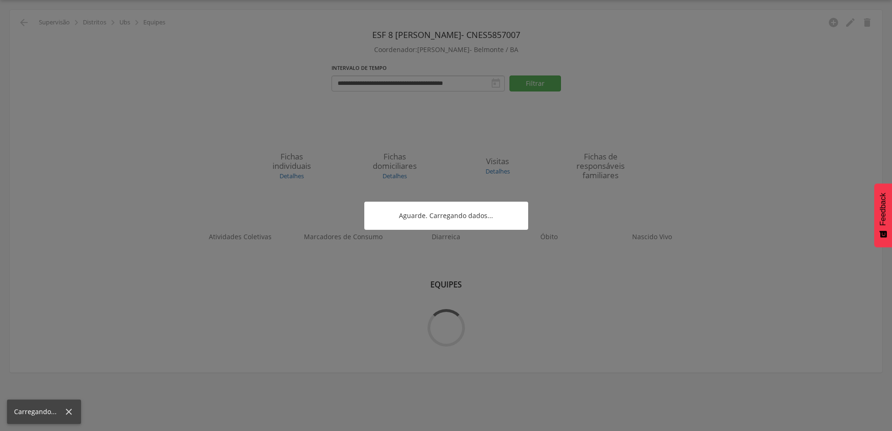
scroll to position [28, 0]
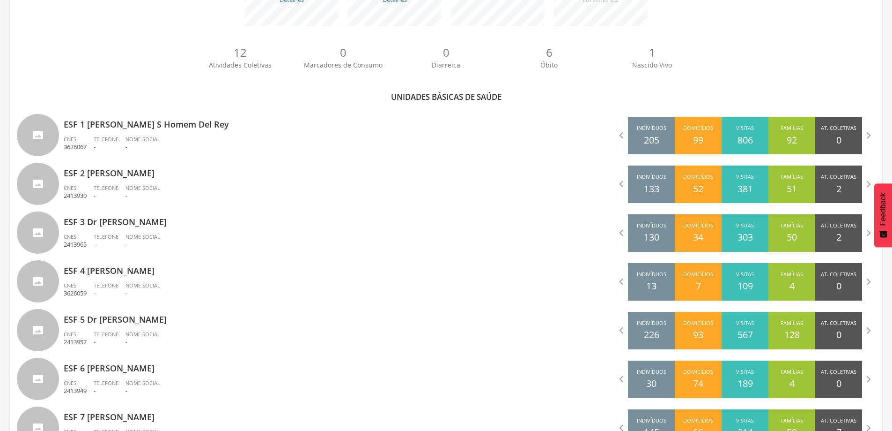
scroll to position [352, 0]
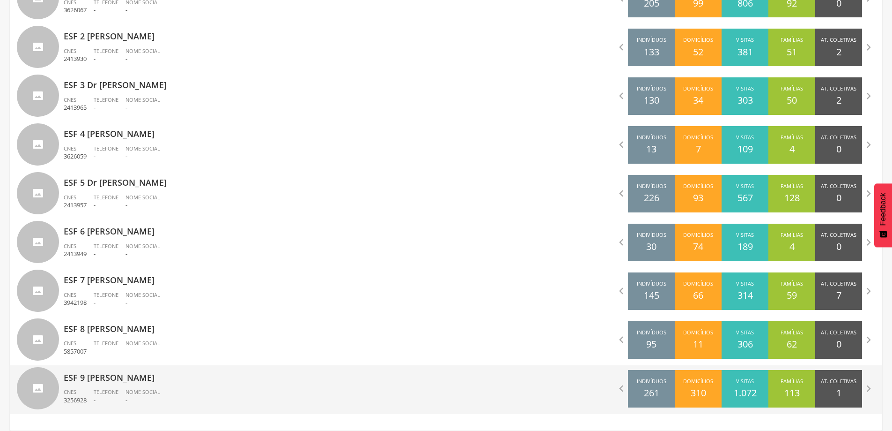
click at [159, 386] on div "ESF 9 [PERSON_NAME] dos Santos CNES 3256928 Telefone - Nome Social -" at bounding box center [252, 389] width 376 height 49
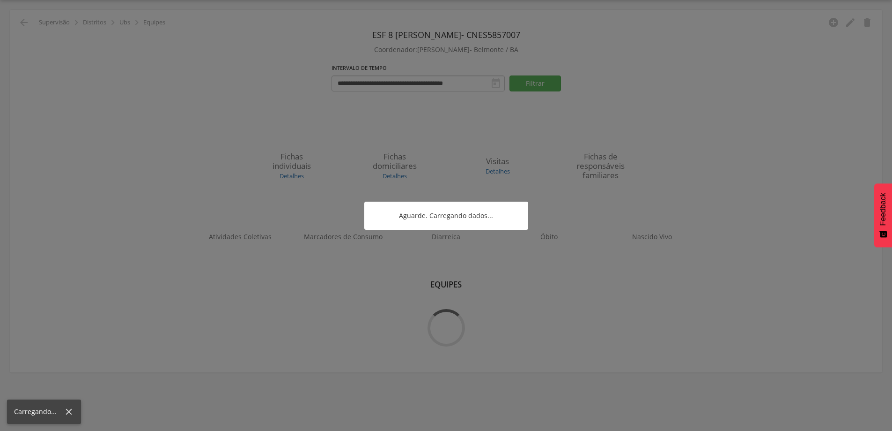
scroll to position [28, 0]
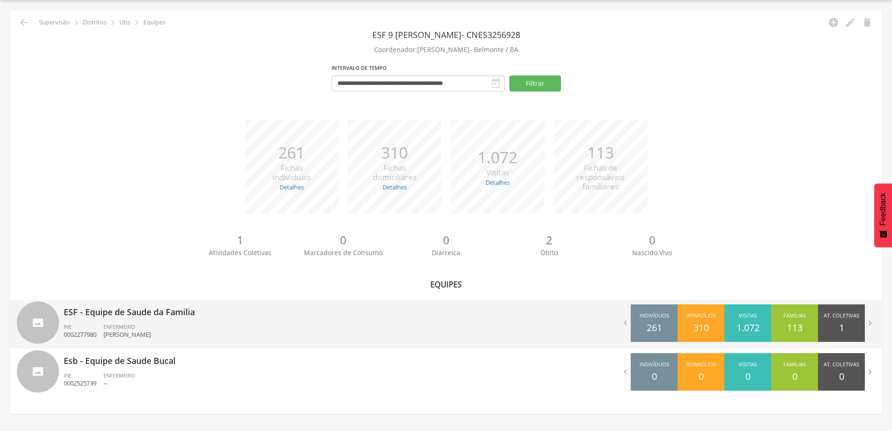
click at [101, 311] on p "ESF - Equipe de Saude da Familia" at bounding box center [252, 308] width 376 height 19
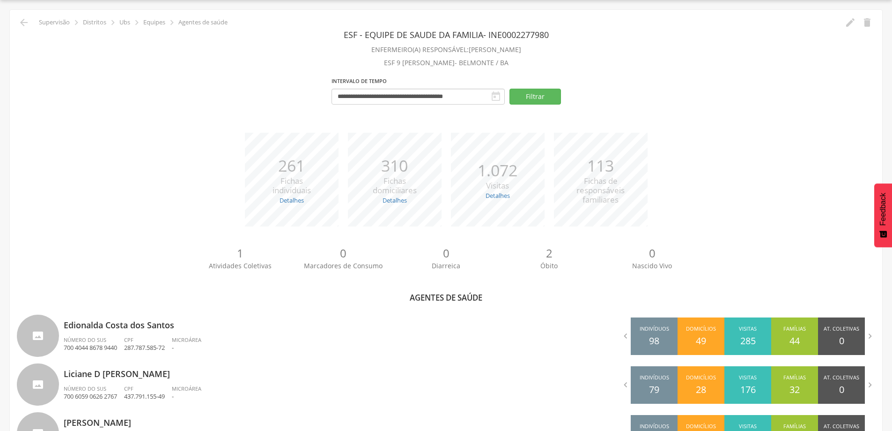
scroll to position [122, 0]
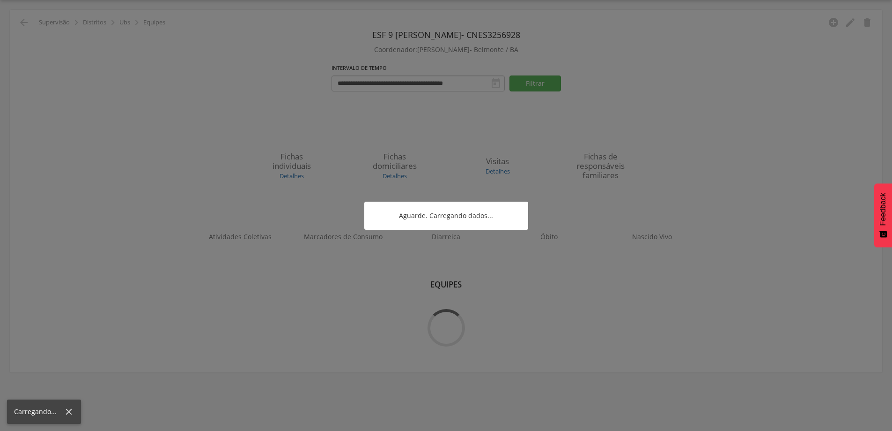
scroll to position [28, 0]
